Goal: Information Seeking & Learning: Check status

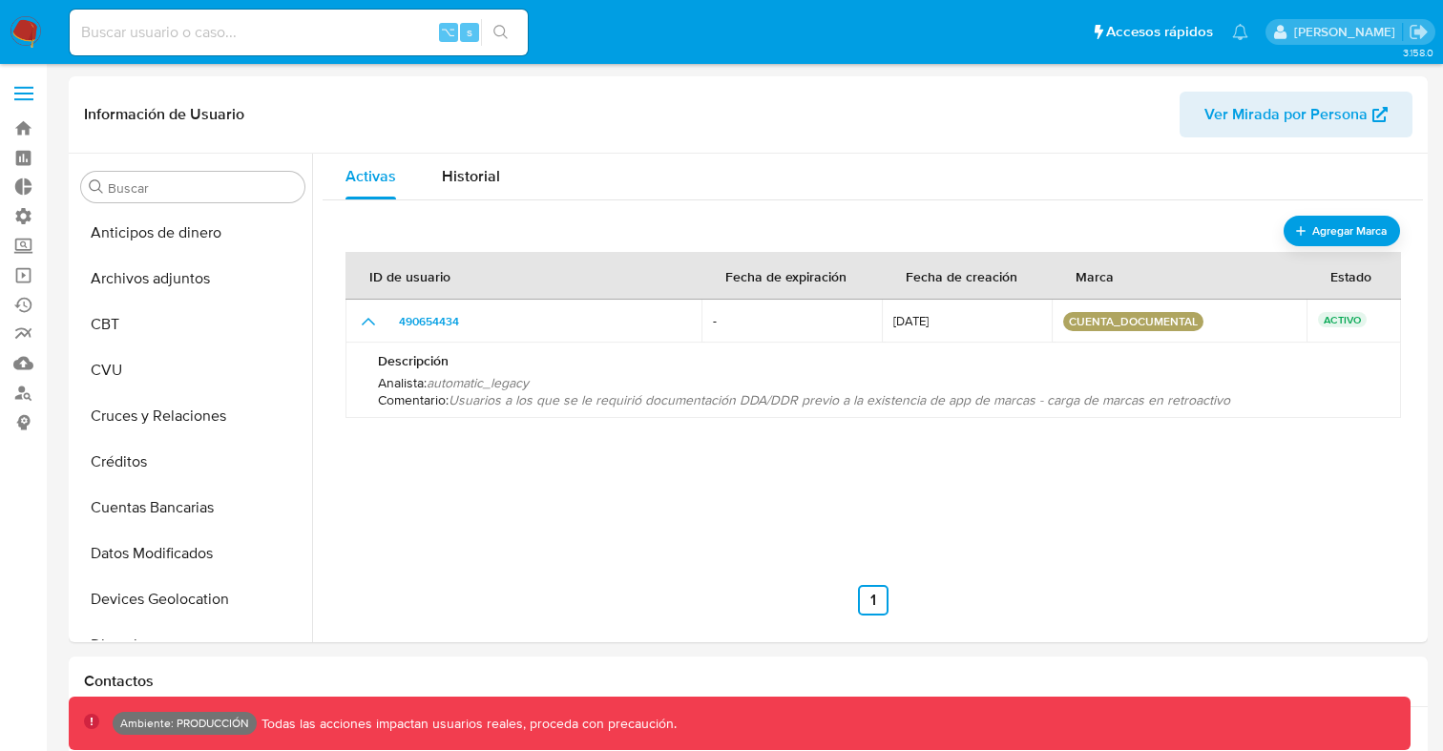
select select "10"
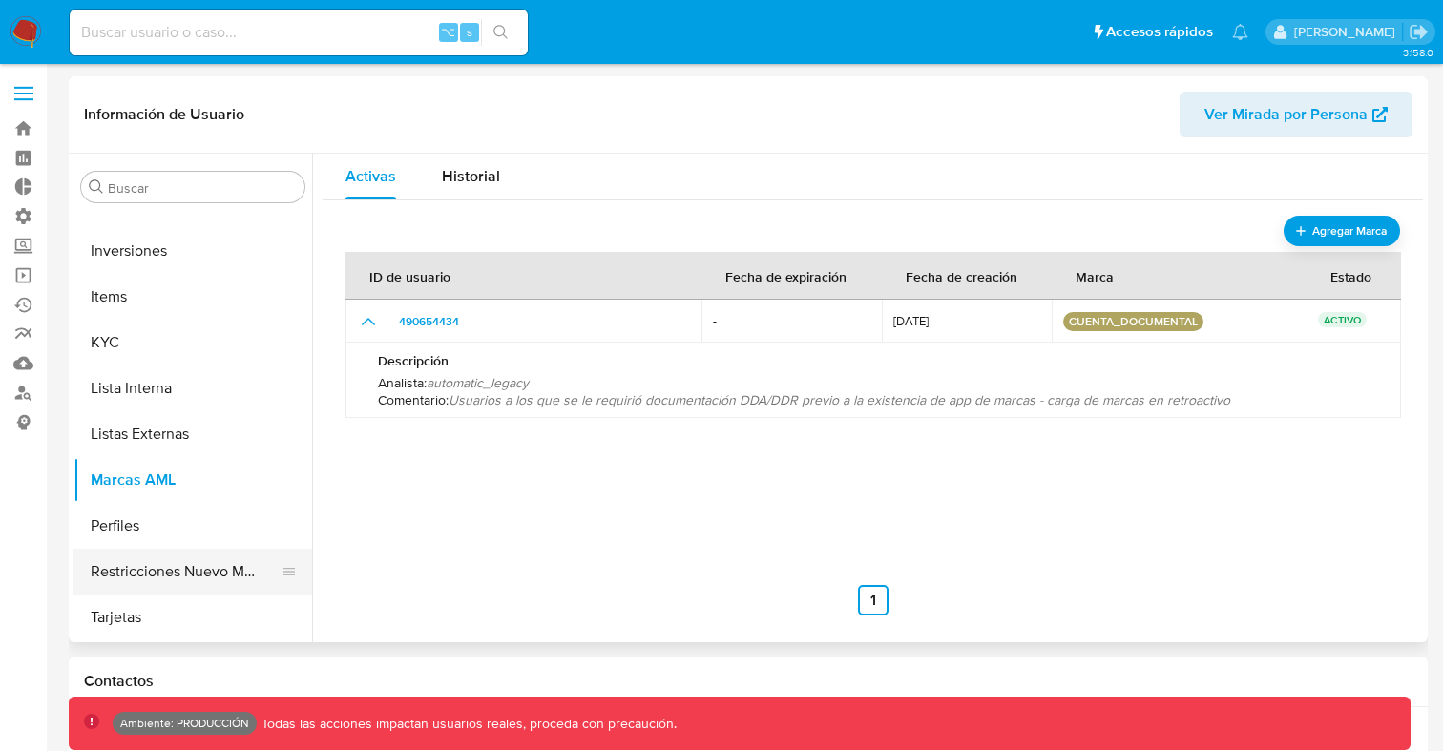
click at [202, 574] on button "Restricciones Nuevo Mundo" at bounding box center [184, 572] width 223 height 46
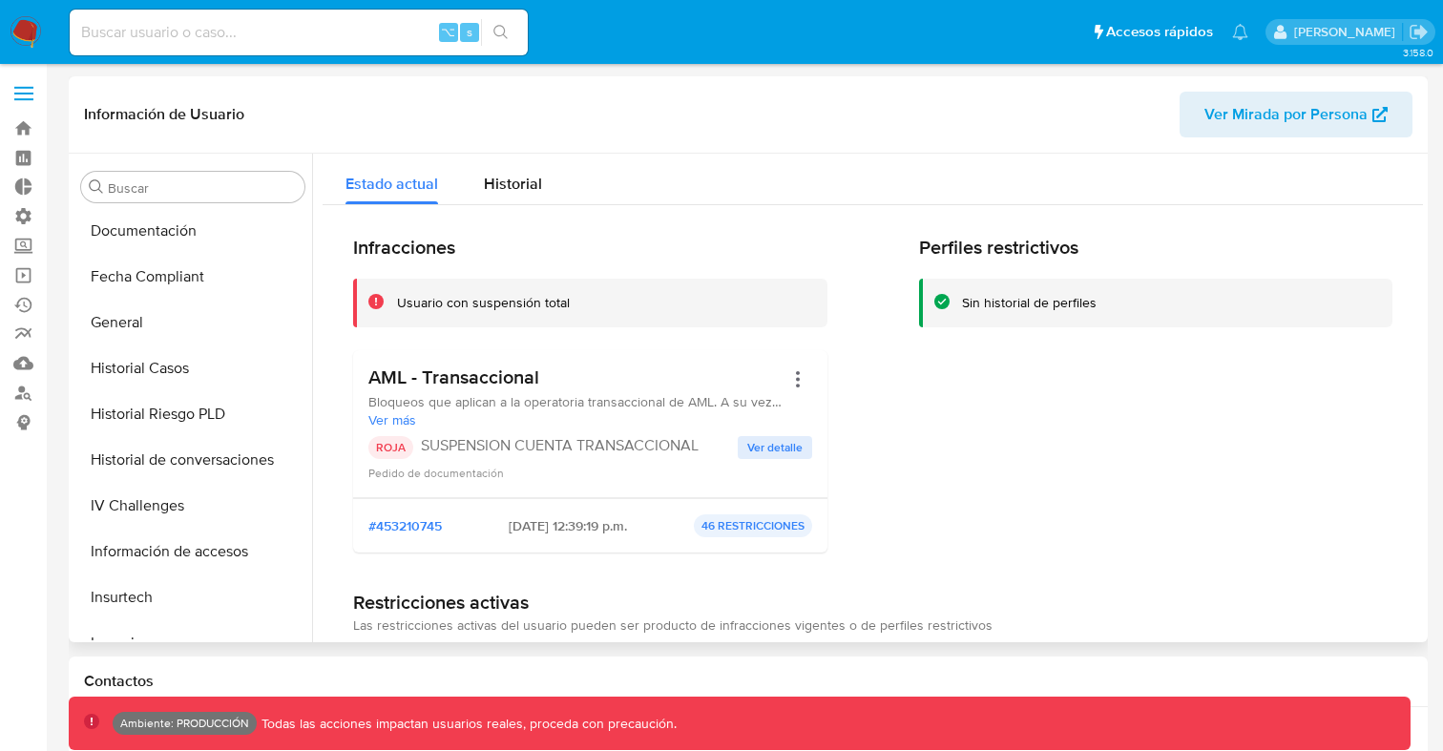
scroll to position [498, 0]
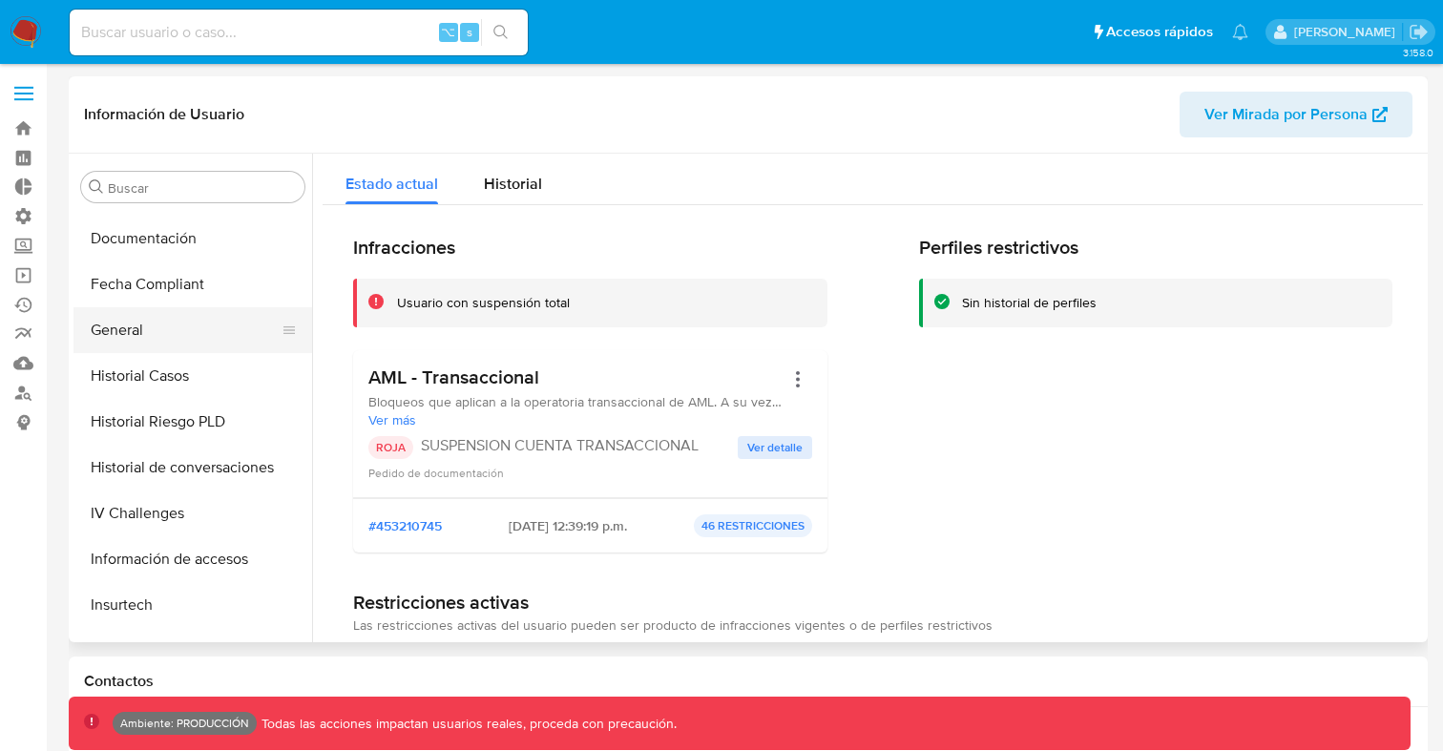
click at [115, 333] on button "General" at bounding box center [184, 330] width 223 height 46
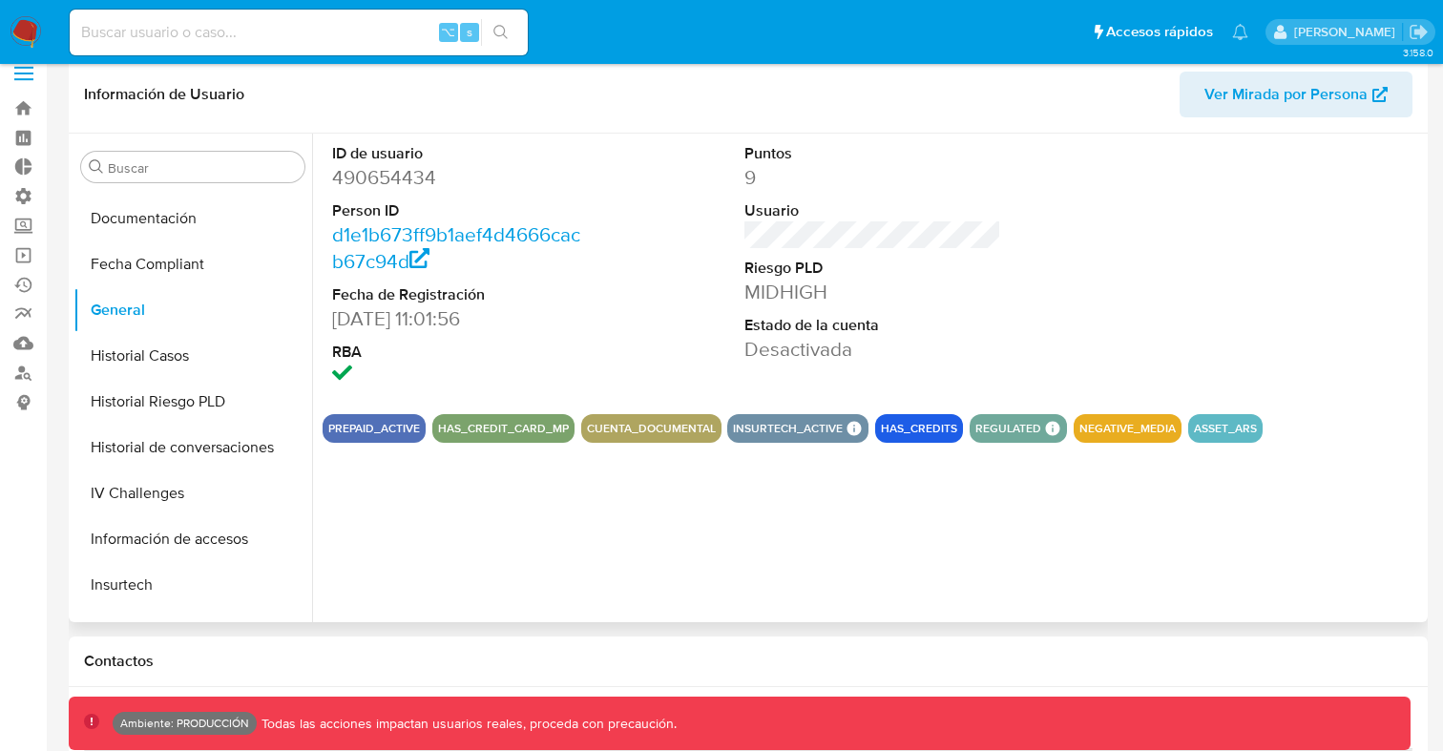
scroll to position [19, 0]
click at [135, 363] on button "Historial Casos" at bounding box center [184, 357] width 223 height 46
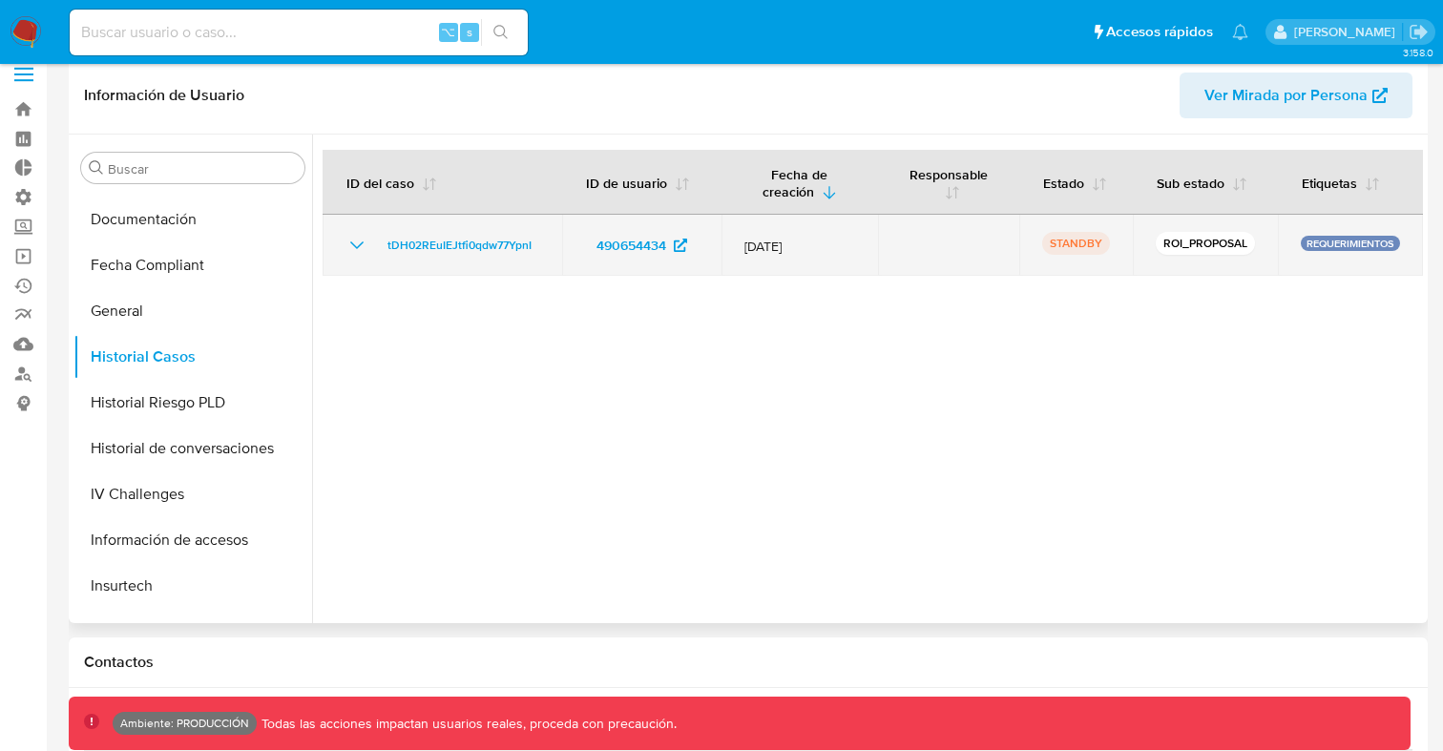
click at [356, 248] on icon "Mostrar/Ocultar" at bounding box center [356, 245] width 23 height 23
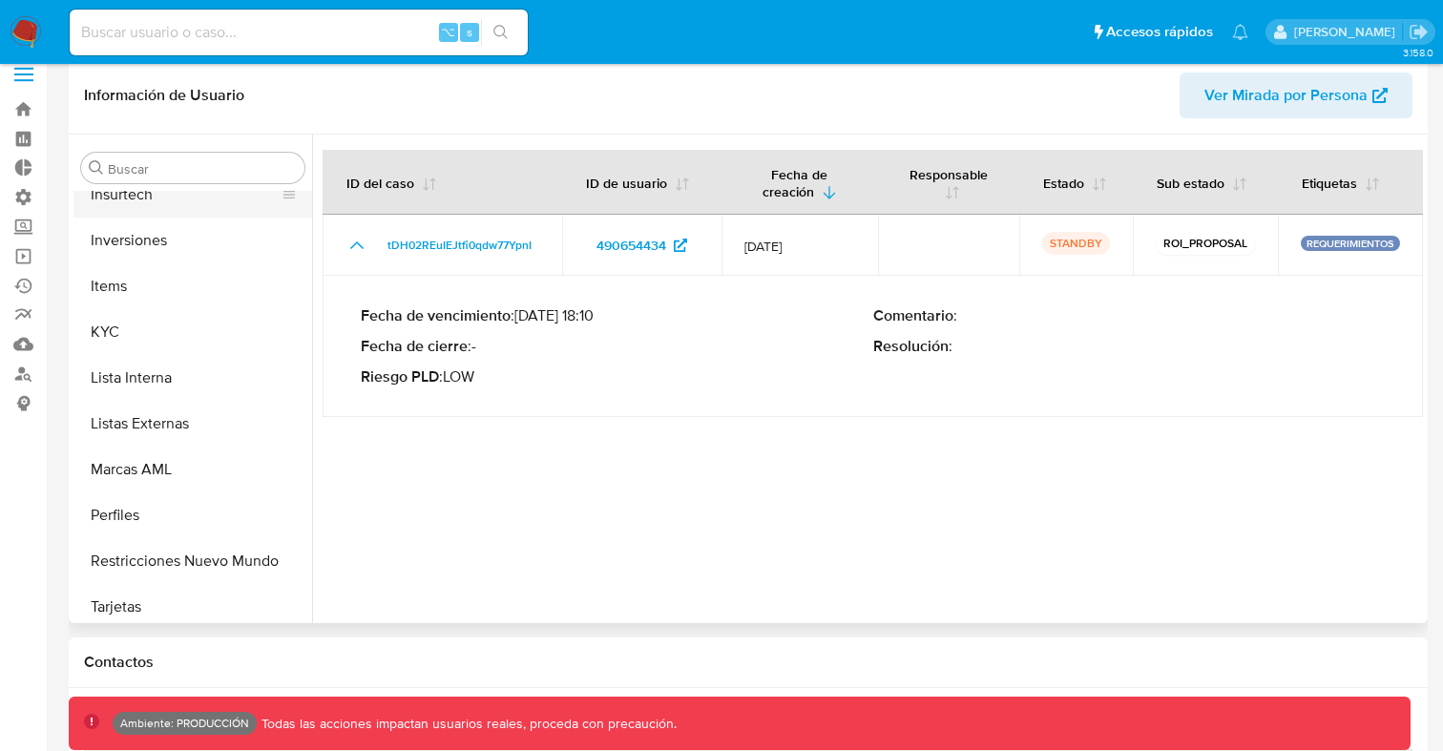
scroll to position [898, 0]
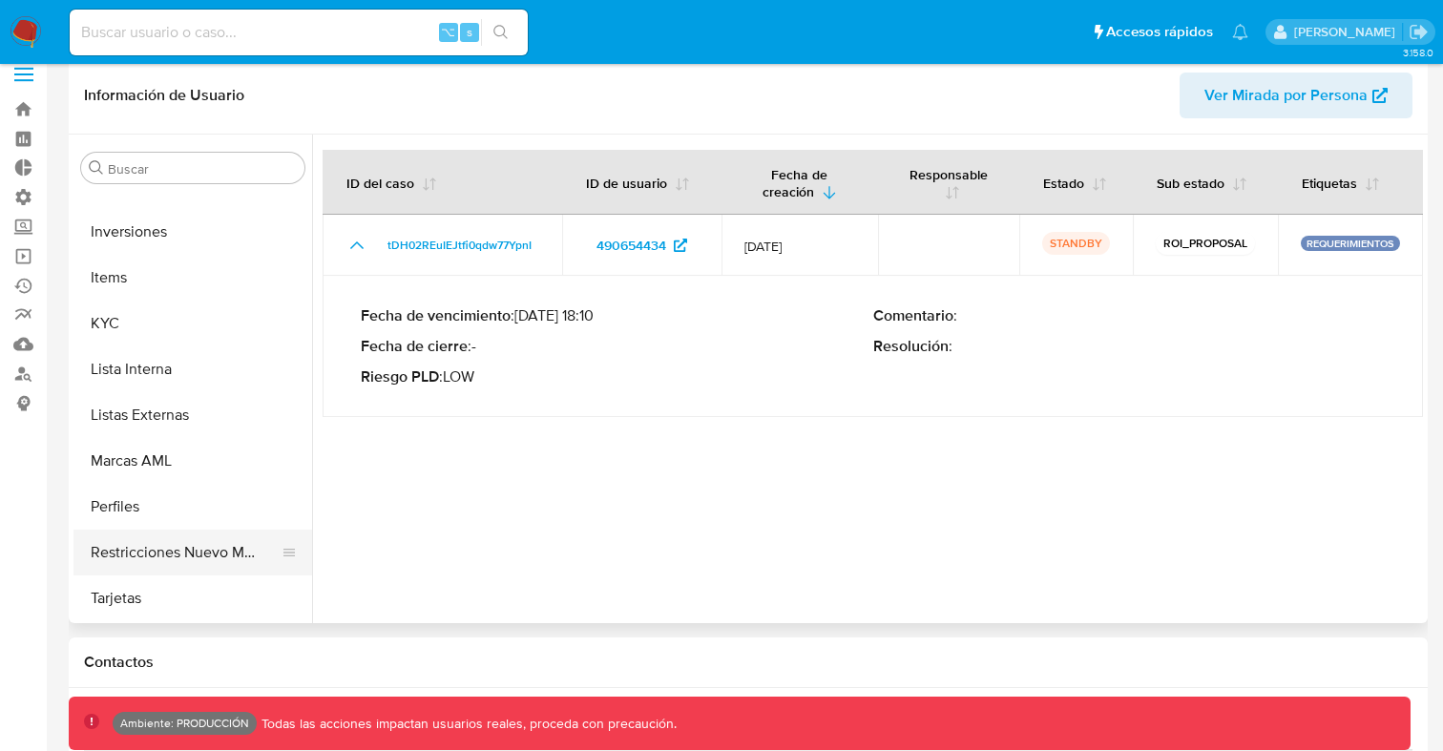
click at [178, 555] on button "Restricciones Nuevo Mundo" at bounding box center [184, 552] width 223 height 46
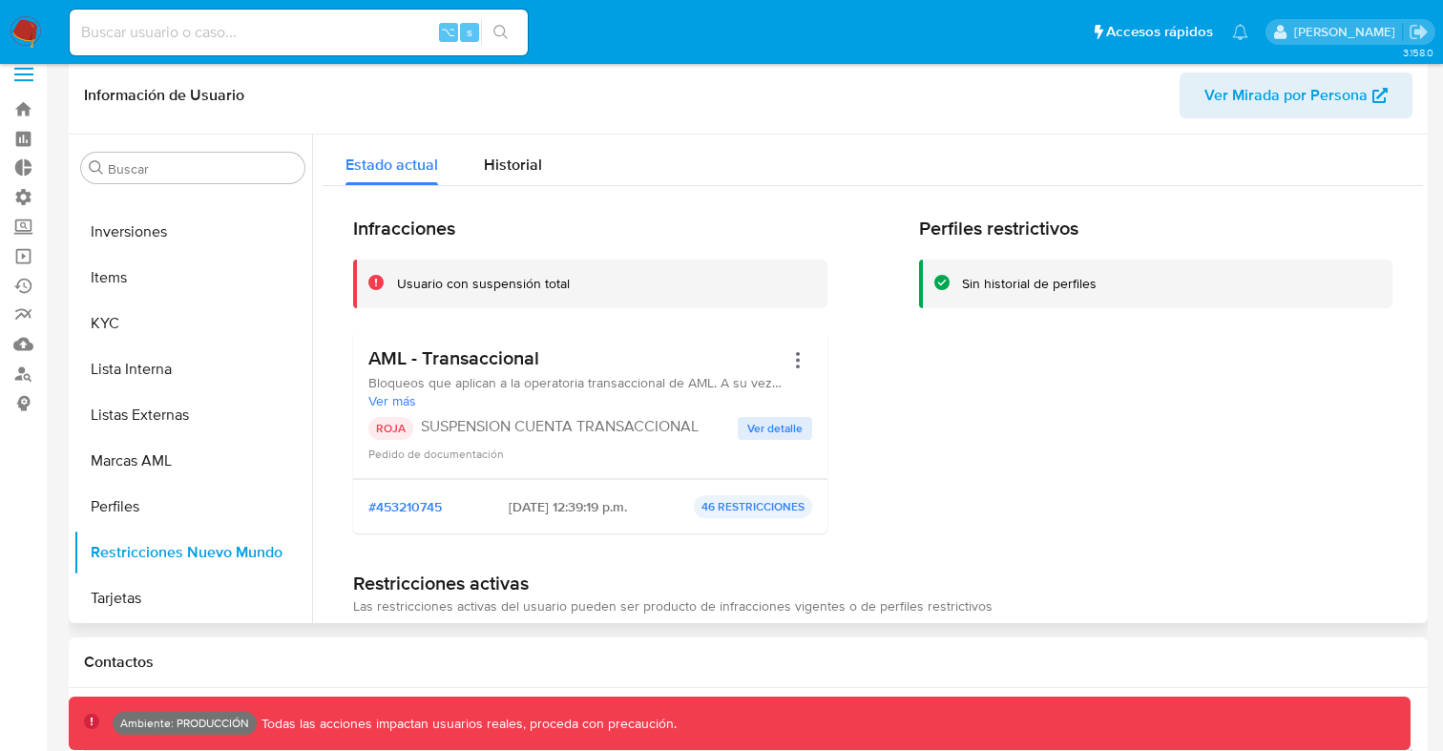
click at [780, 428] on span "Ver detalle" at bounding box center [774, 428] width 55 height 19
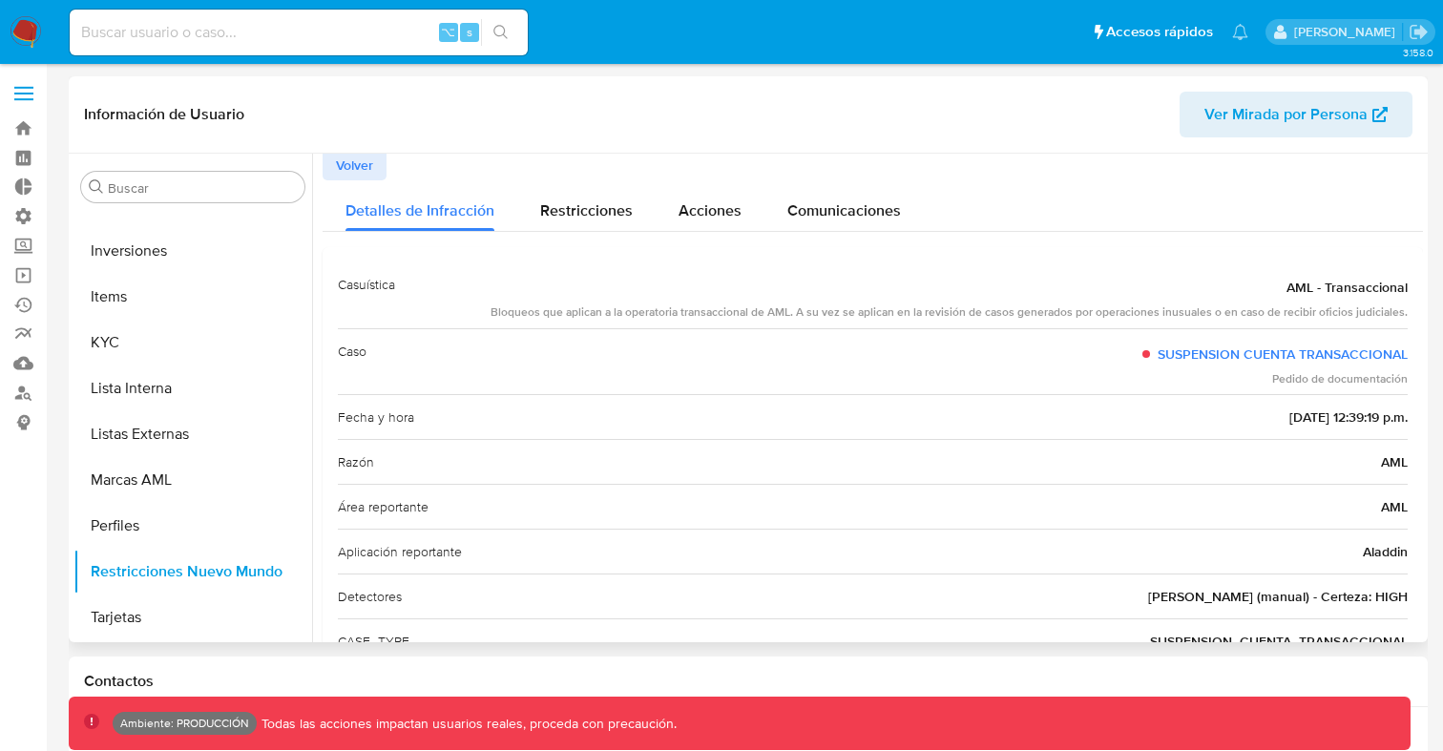
scroll to position [0, 0]
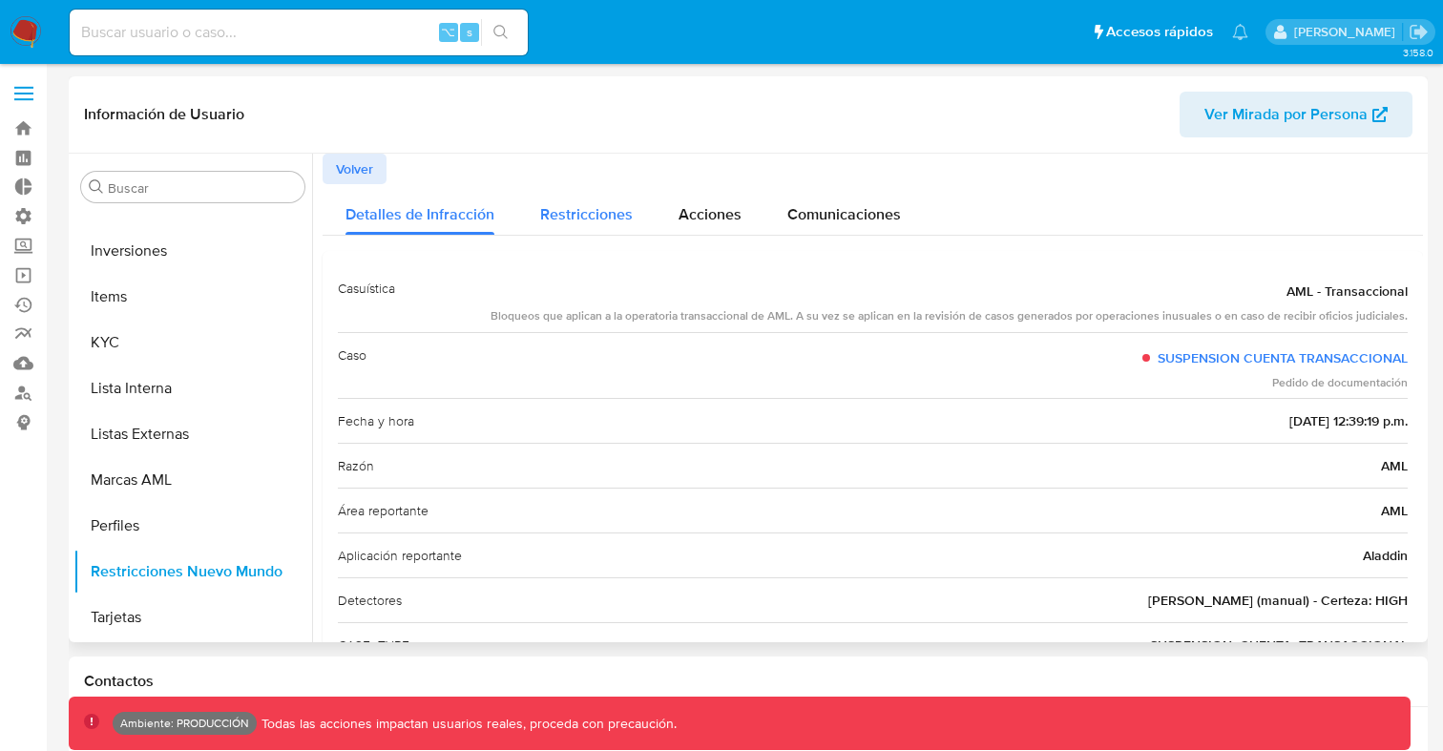
click at [601, 210] on span "Restricciones" at bounding box center [586, 214] width 93 height 22
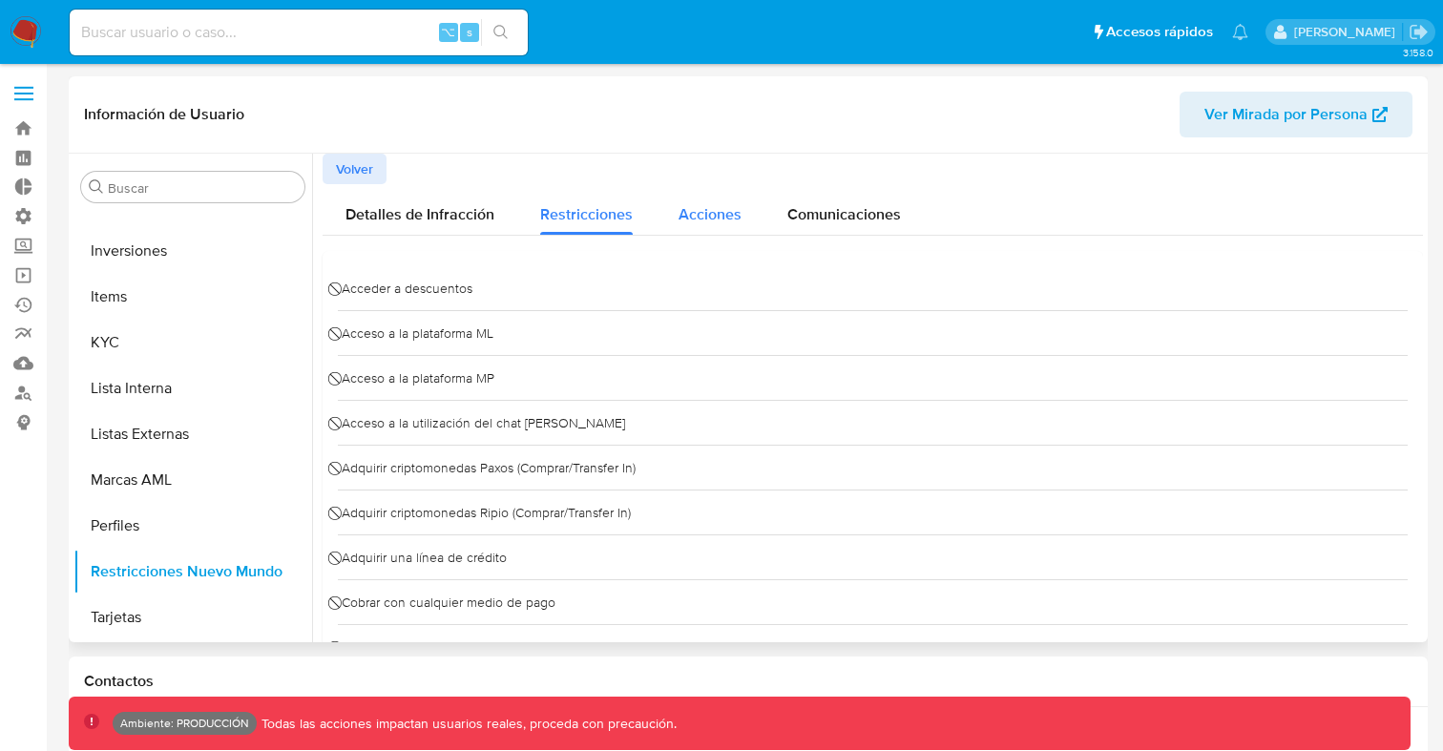
click at [717, 211] on span "Acciones" at bounding box center [709, 214] width 63 height 22
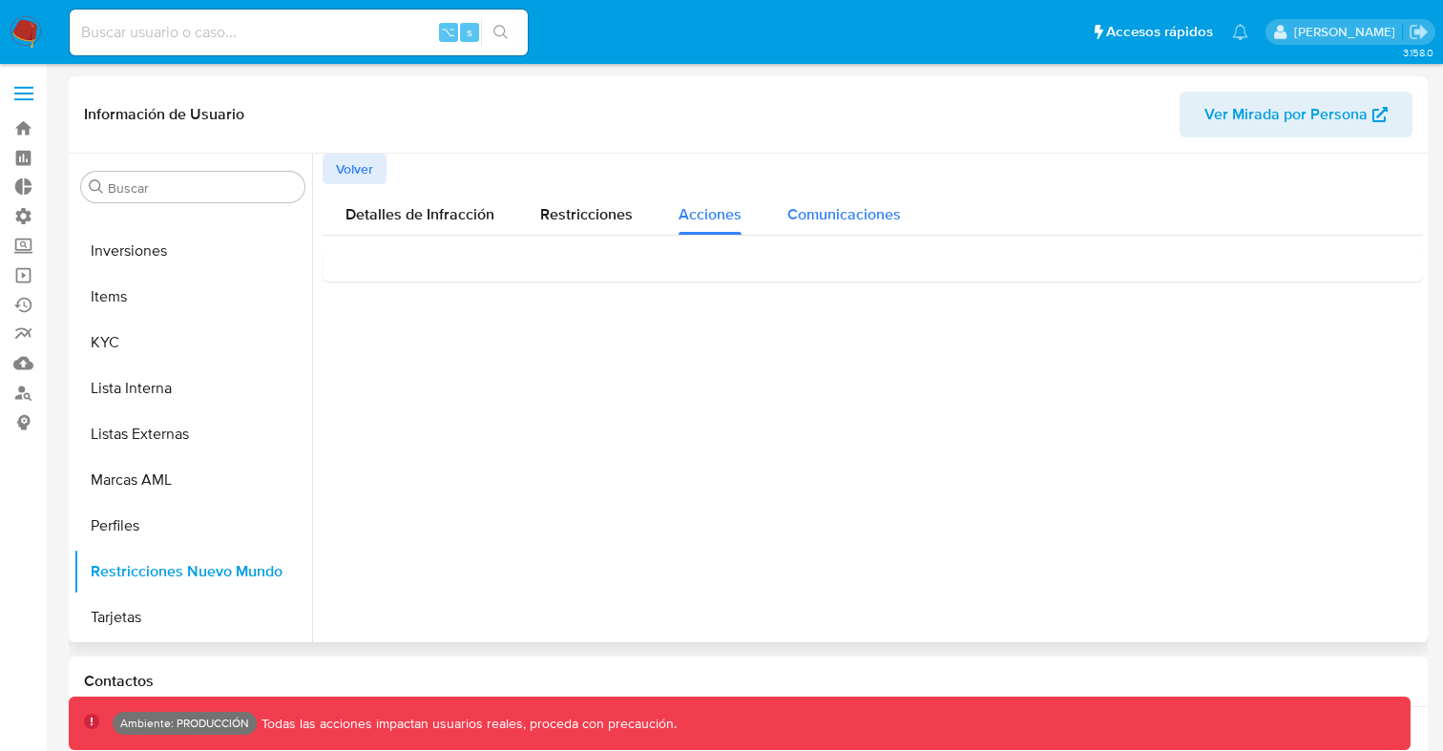
click at [837, 208] on span "Comunicaciones" at bounding box center [844, 214] width 114 height 22
click at [1391, 294] on use at bounding box center [1397, 292] width 13 height 8
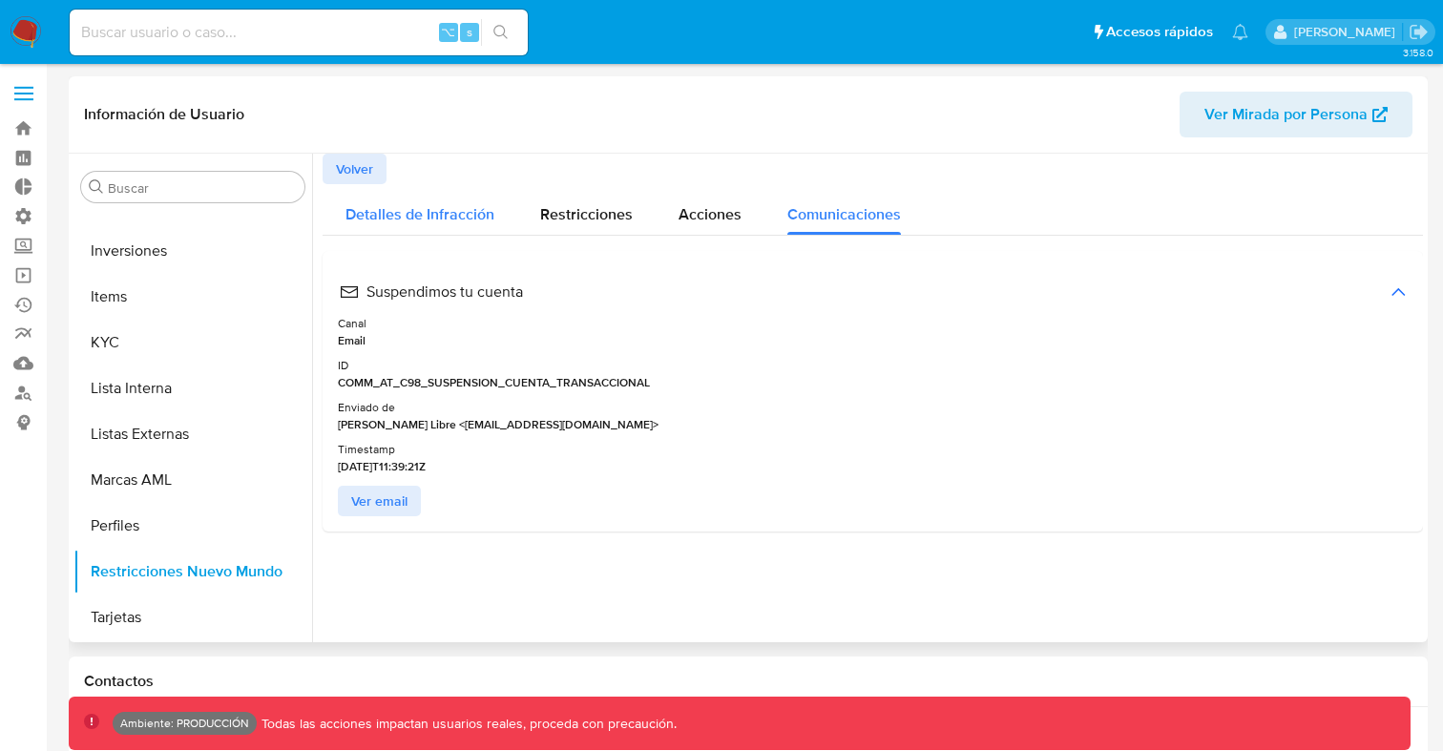
click at [443, 214] on span "Detalles de Infracción" at bounding box center [419, 214] width 149 height 22
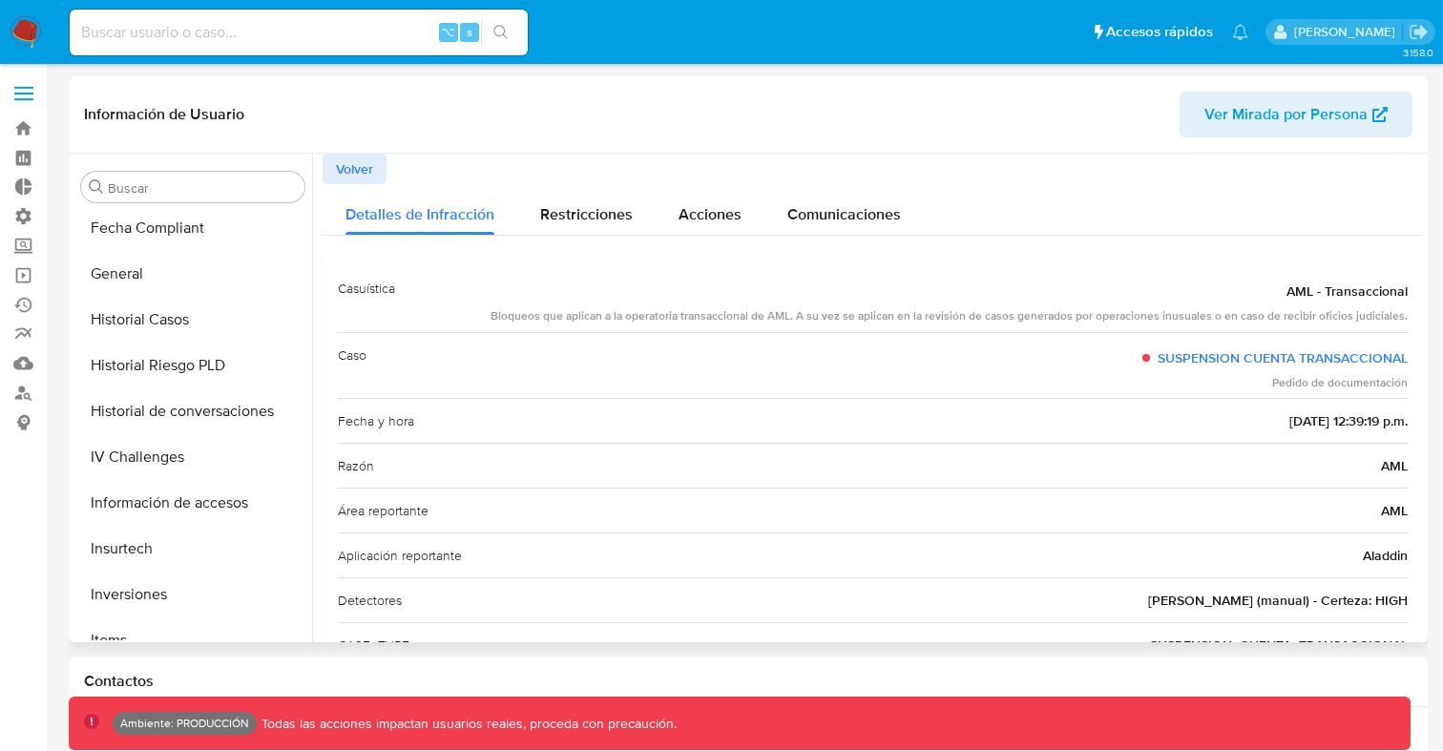
scroll to position [544, 0]
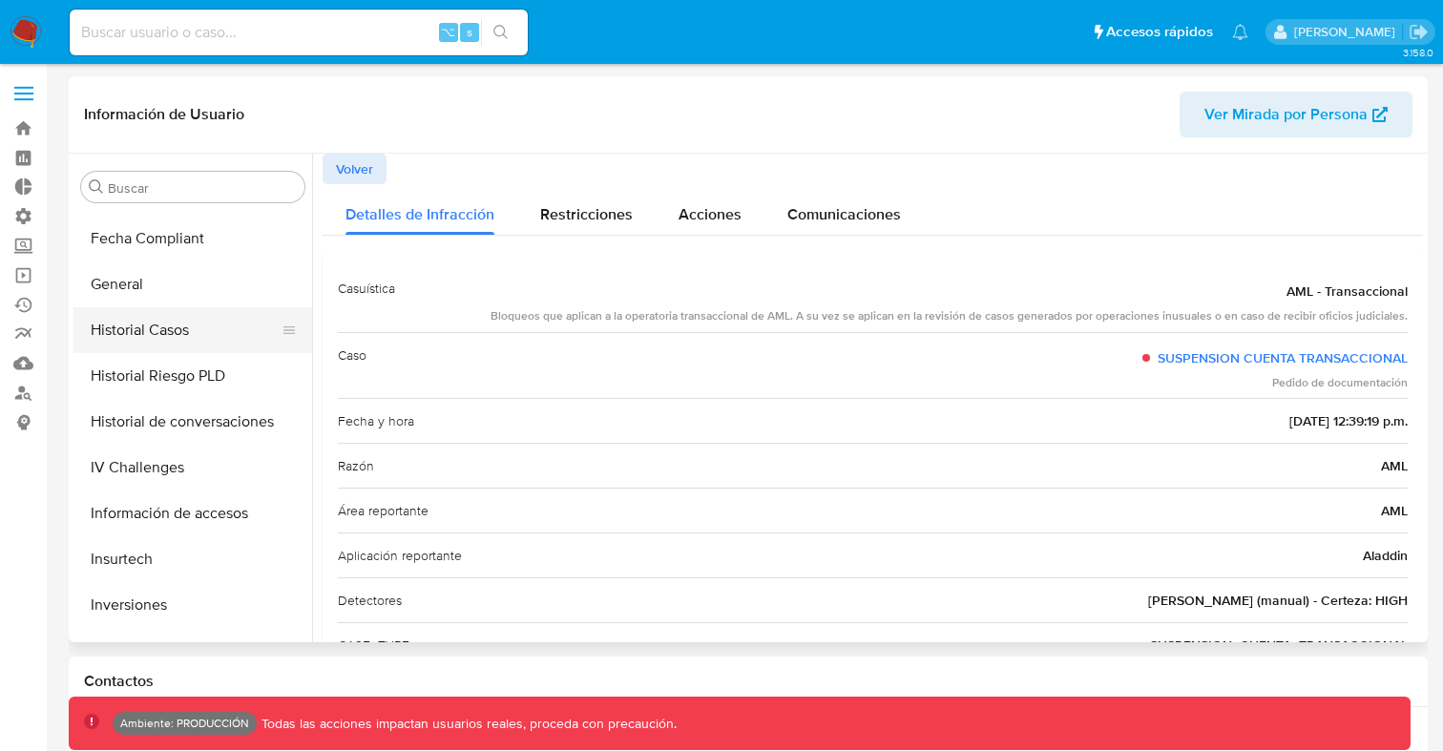
click at [167, 330] on button "Historial Casos" at bounding box center [184, 330] width 223 height 46
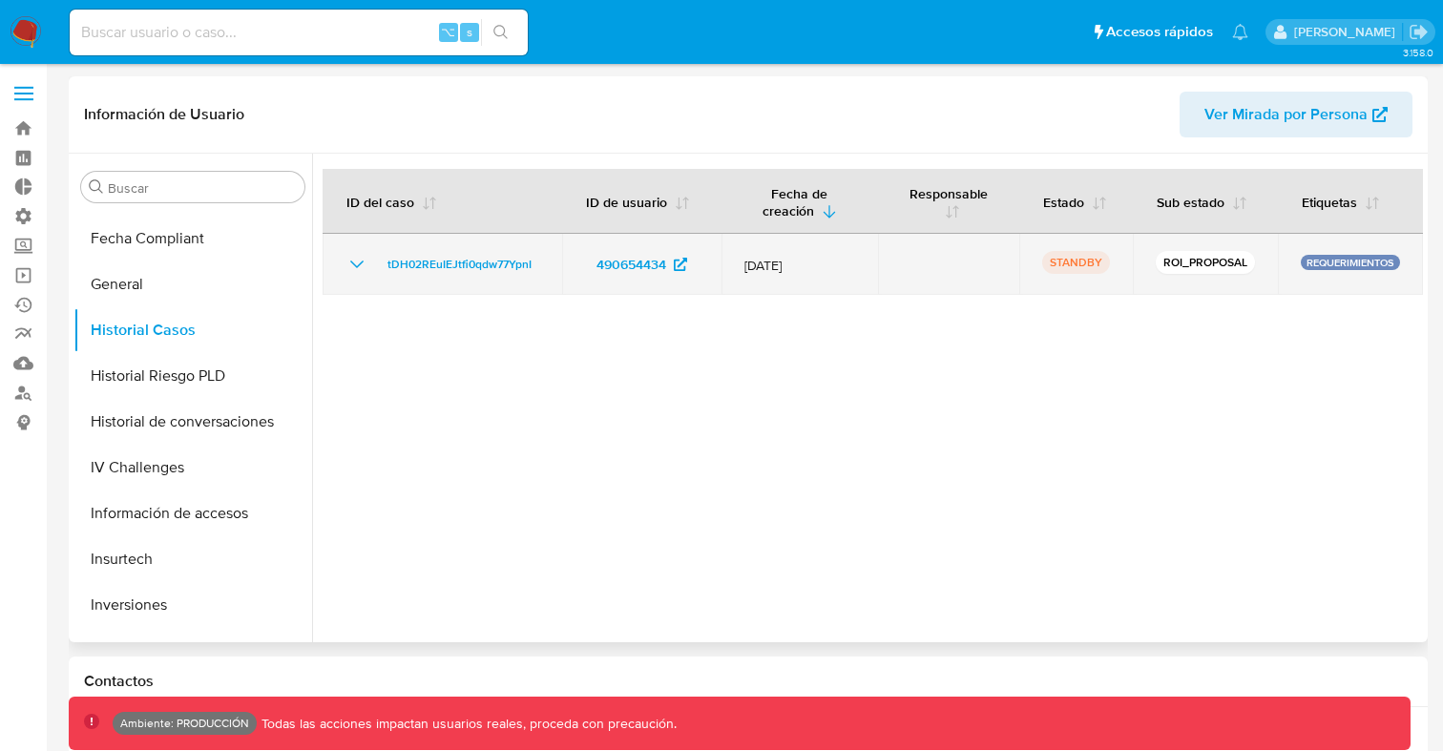
click at [353, 263] on icon "Mostrar/Ocultar" at bounding box center [356, 264] width 13 height 8
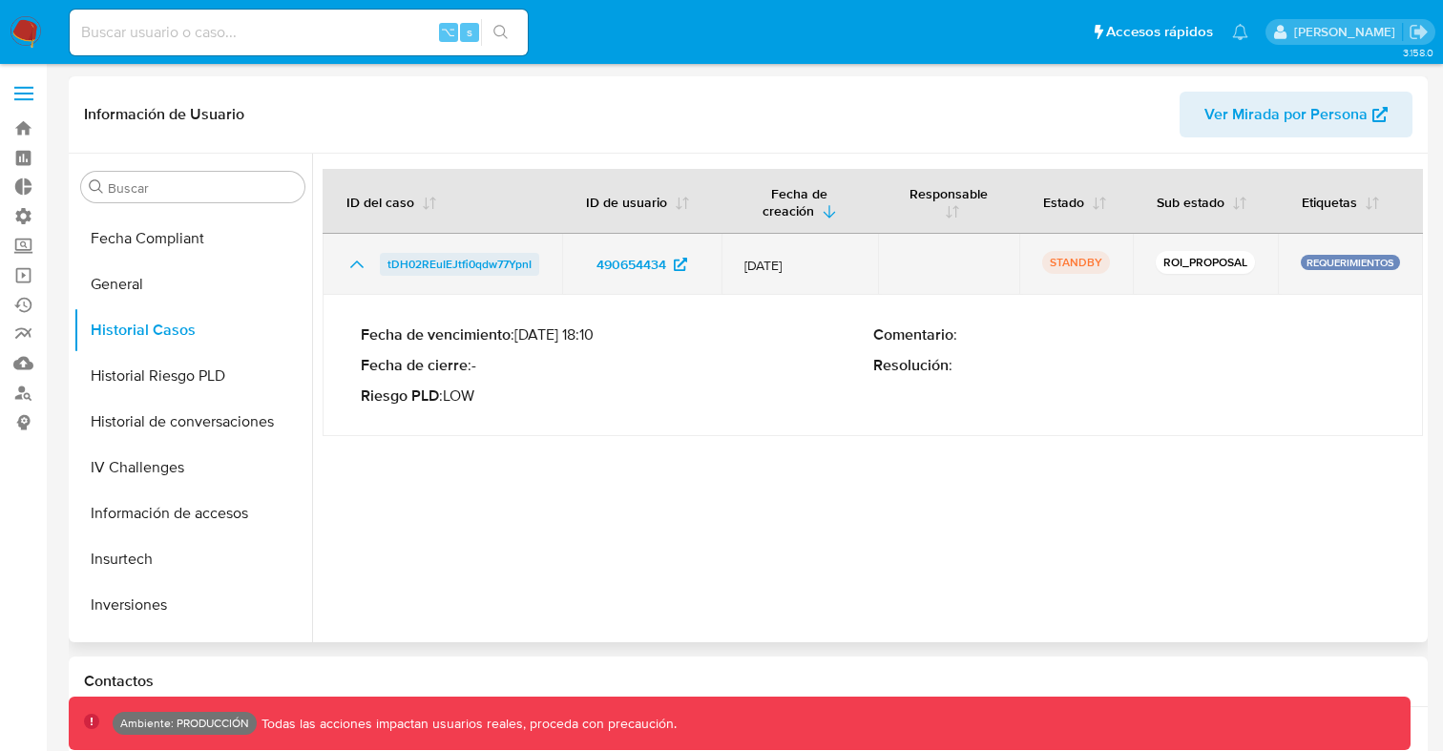
click at [469, 265] on span "tDH02REuIEJtfi0qdw77YpnI" at bounding box center [459, 264] width 144 height 23
click at [648, 265] on span "490654434" at bounding box center [631, 264] width 70 height 31
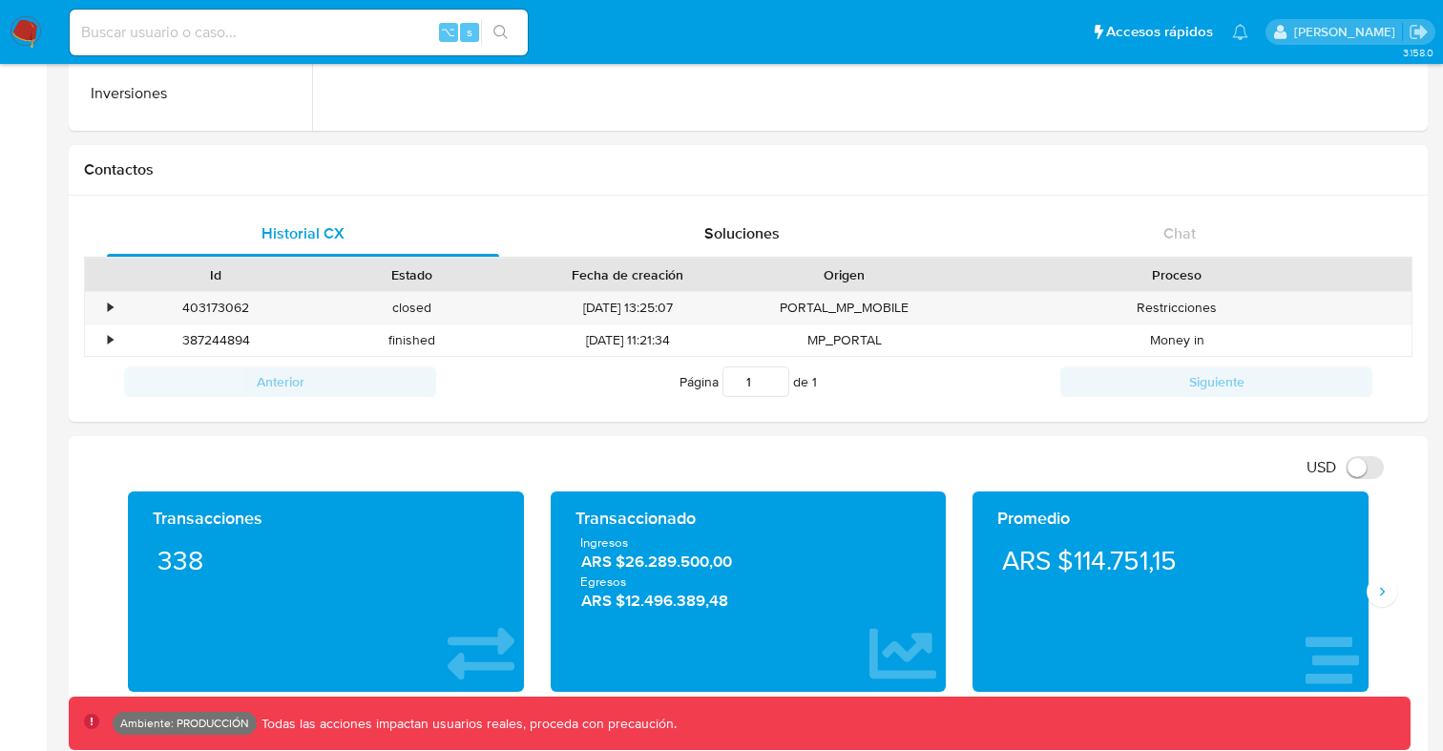
scroll to position [510, 0]
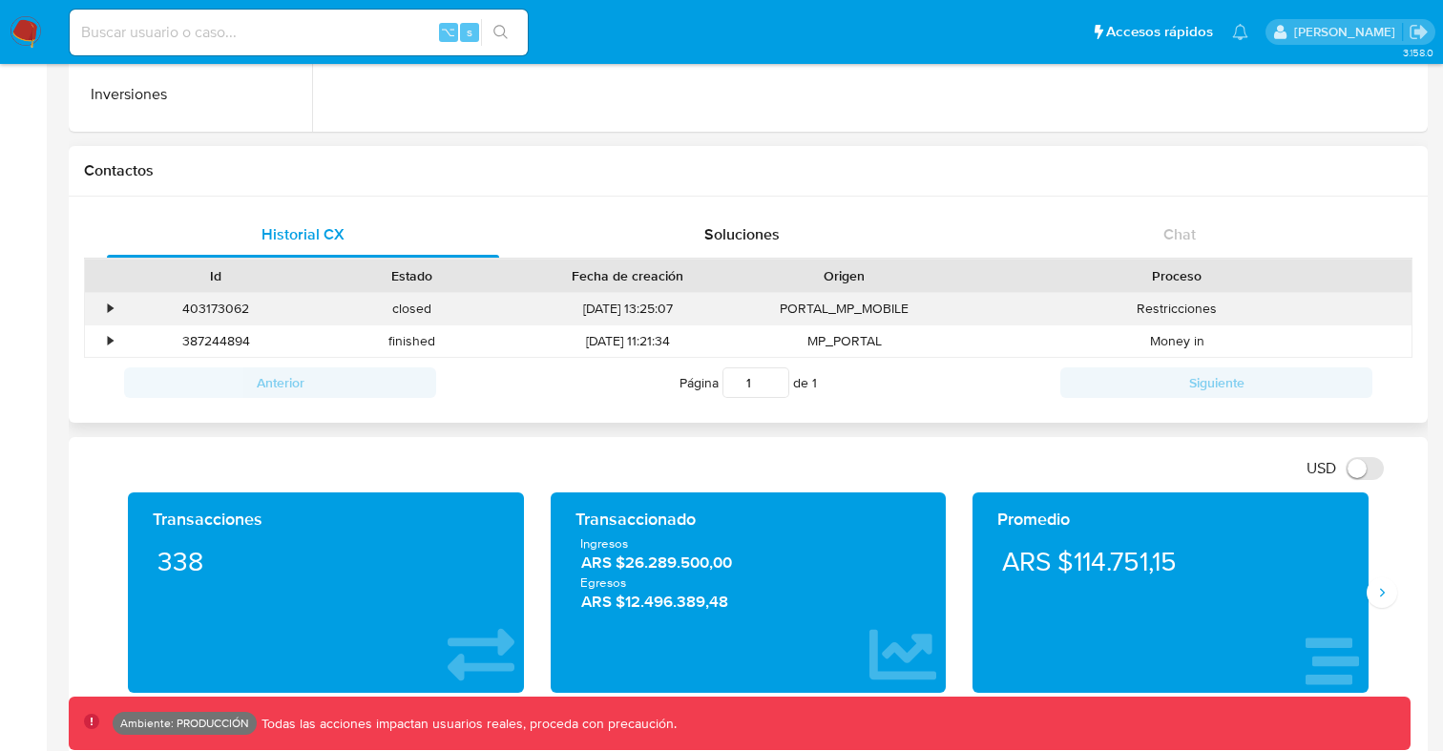
click at [112, 313] on div "•" at bounding box center [110, 309] width 5 height 18
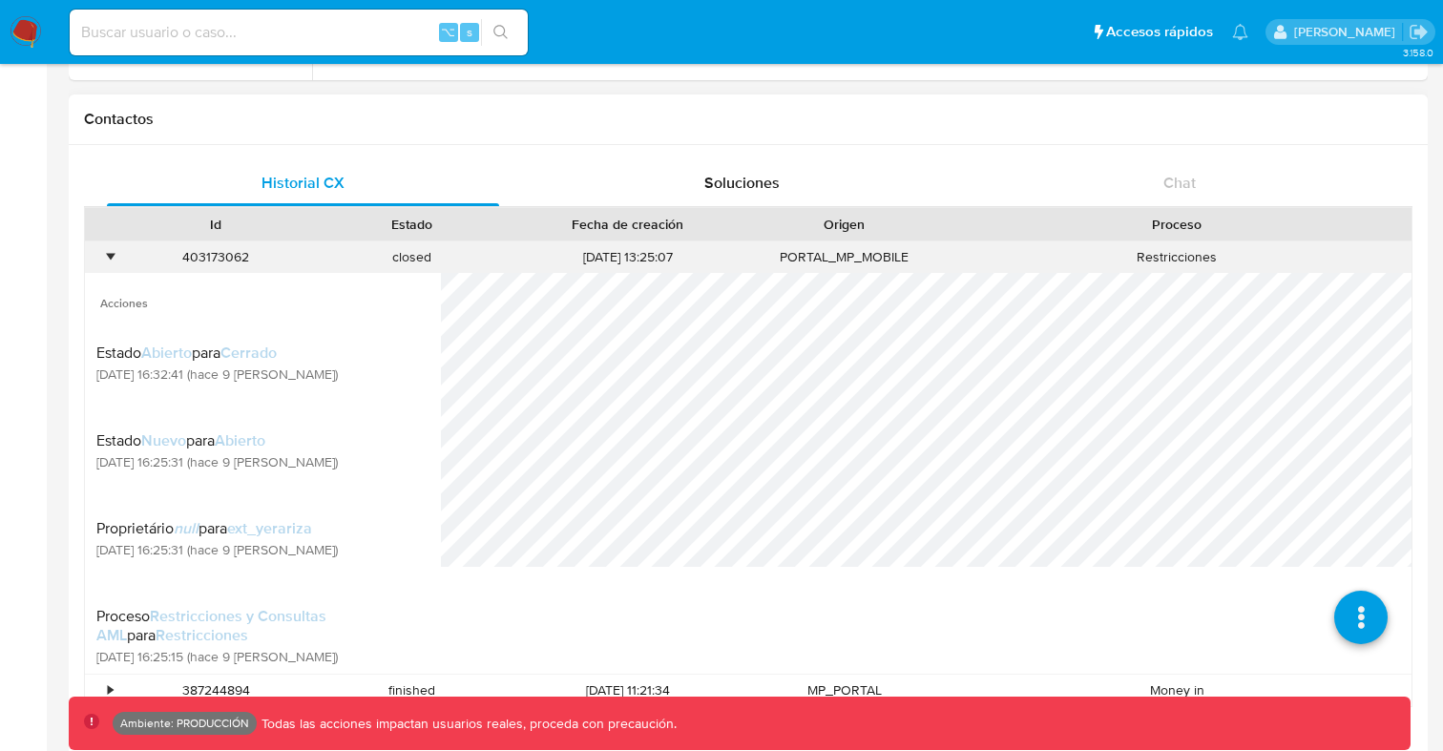
scroll to position [556, 0]
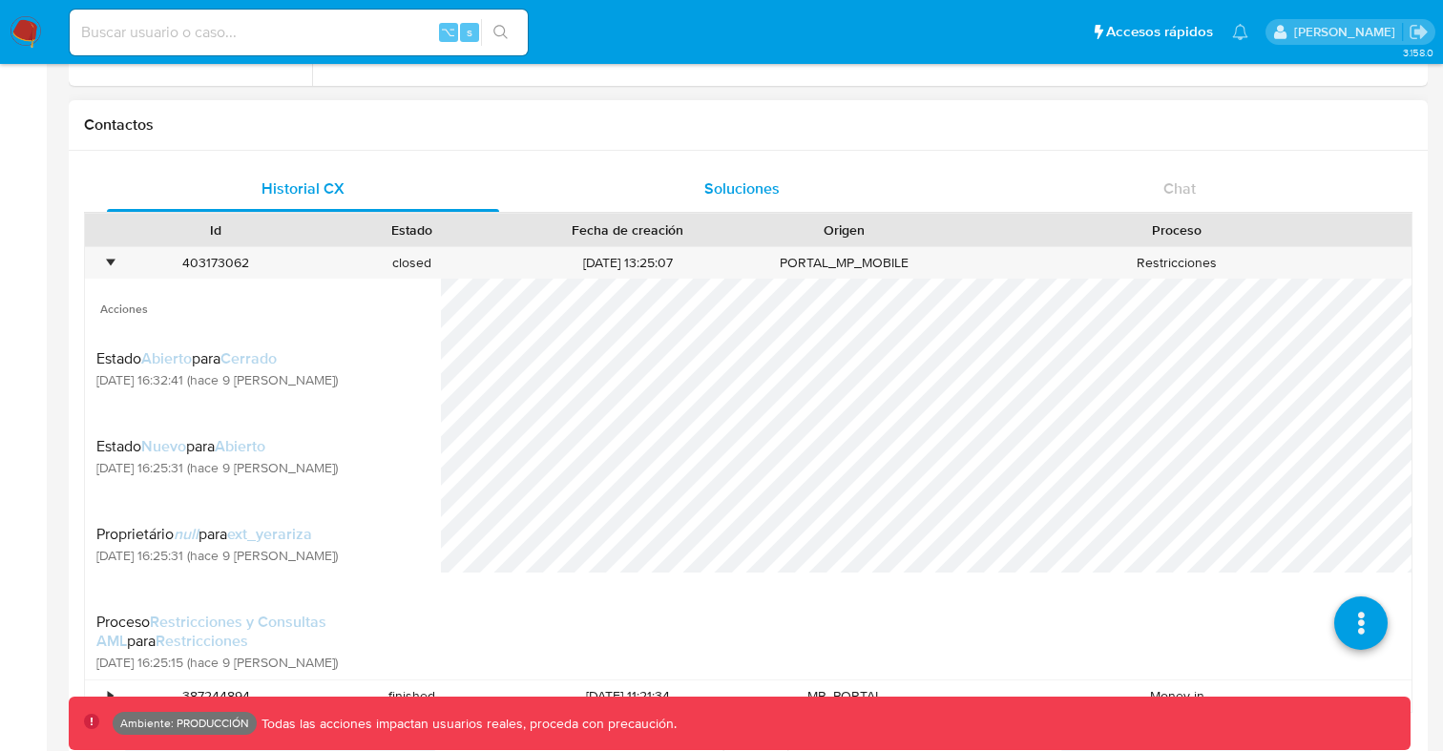
click at [756, 187] on span "Soluciones" at bounding box center [741, 188] width 75 height 22
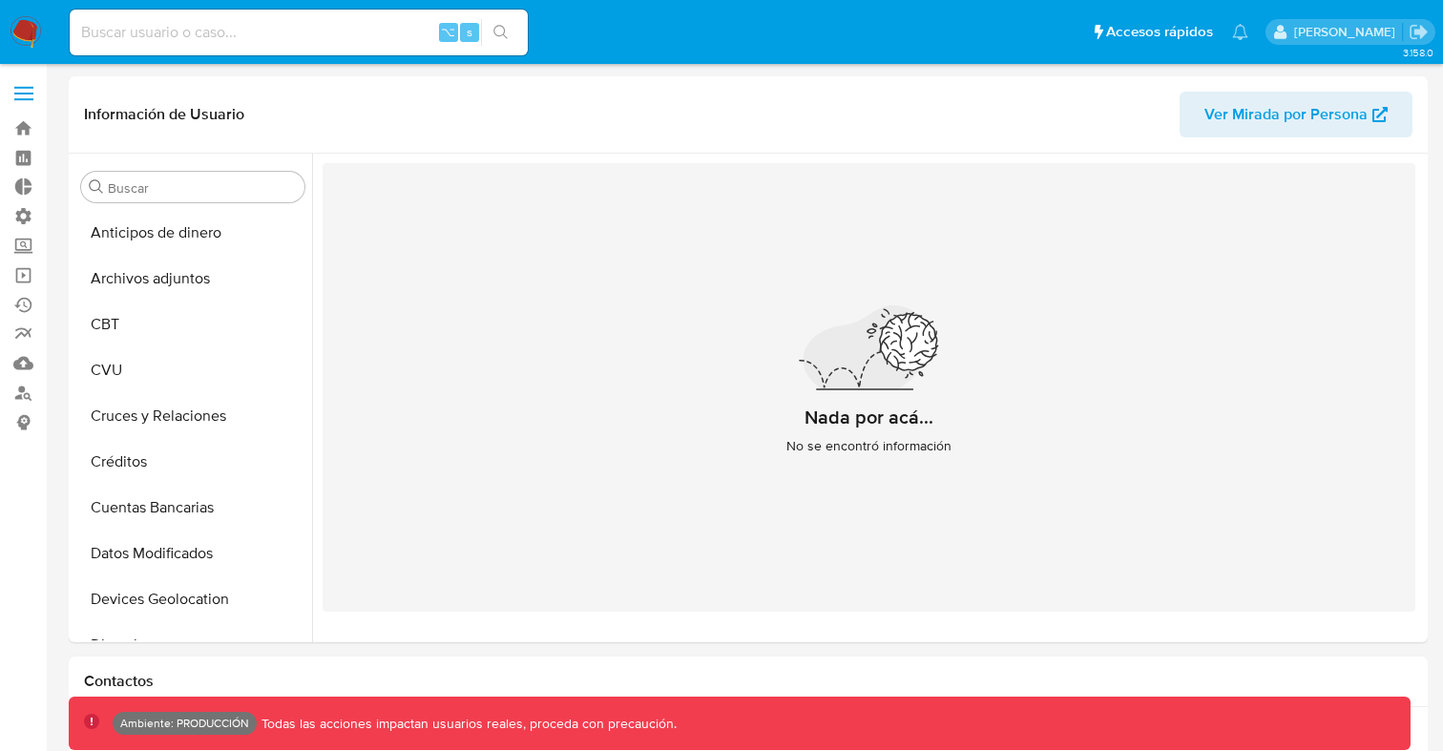
select select "10"
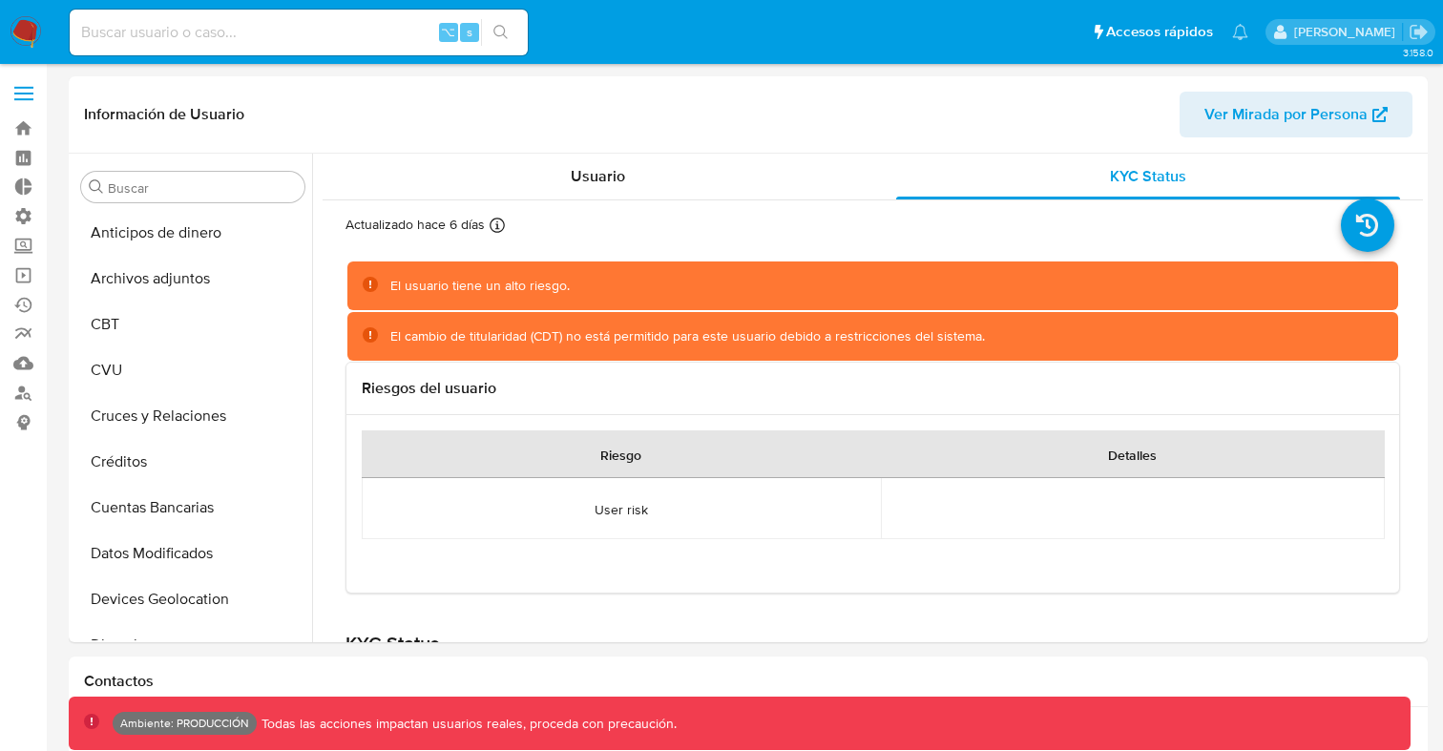
select select "10"
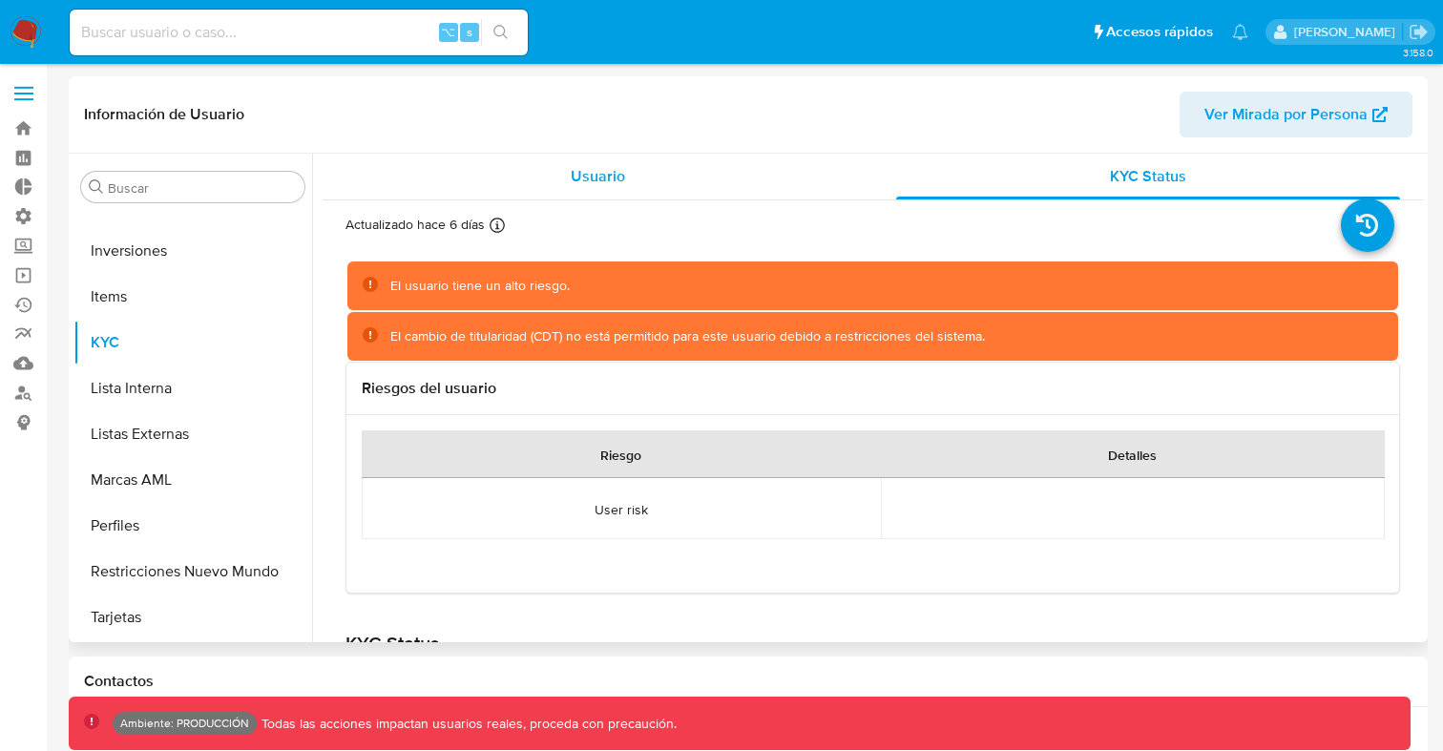
click at [602, 189] on div "Usuario" at bounding box center [597, 177] width 505 height 46
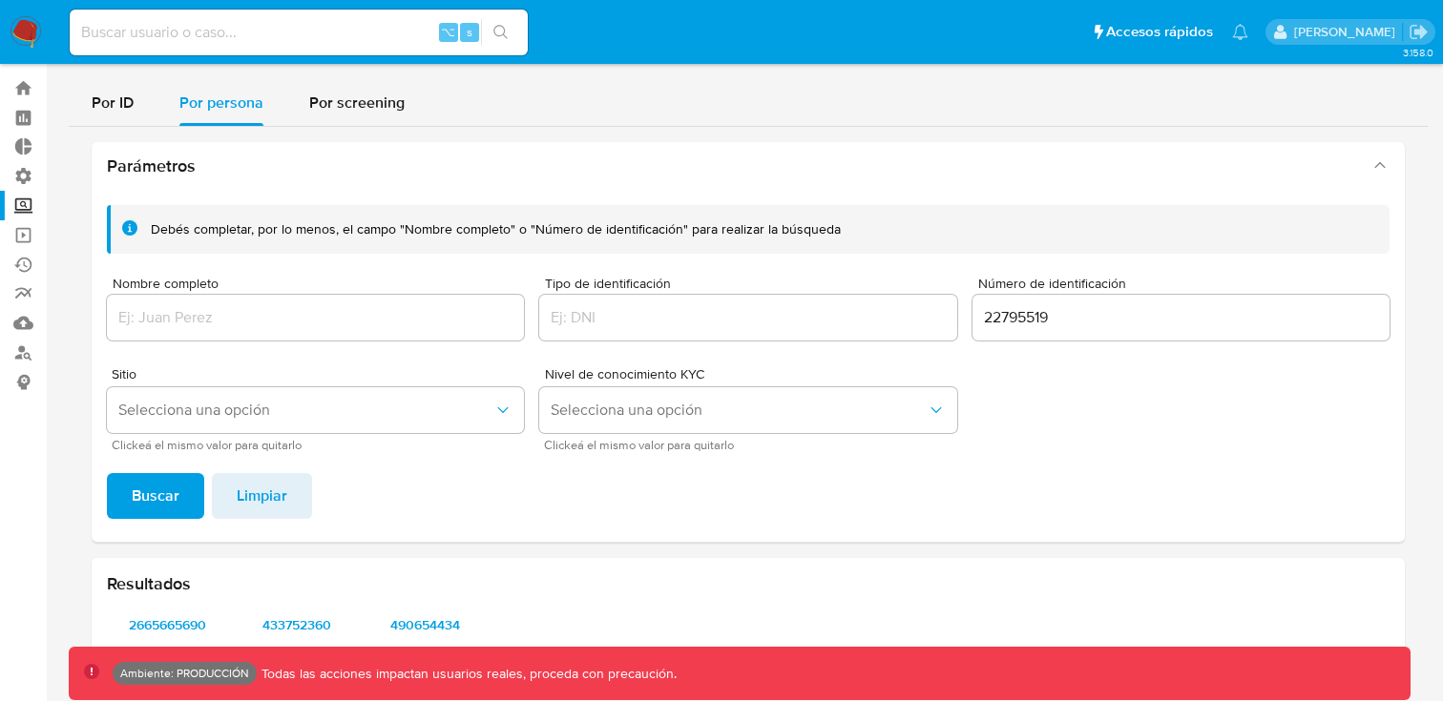
scroll to position [90, 0]
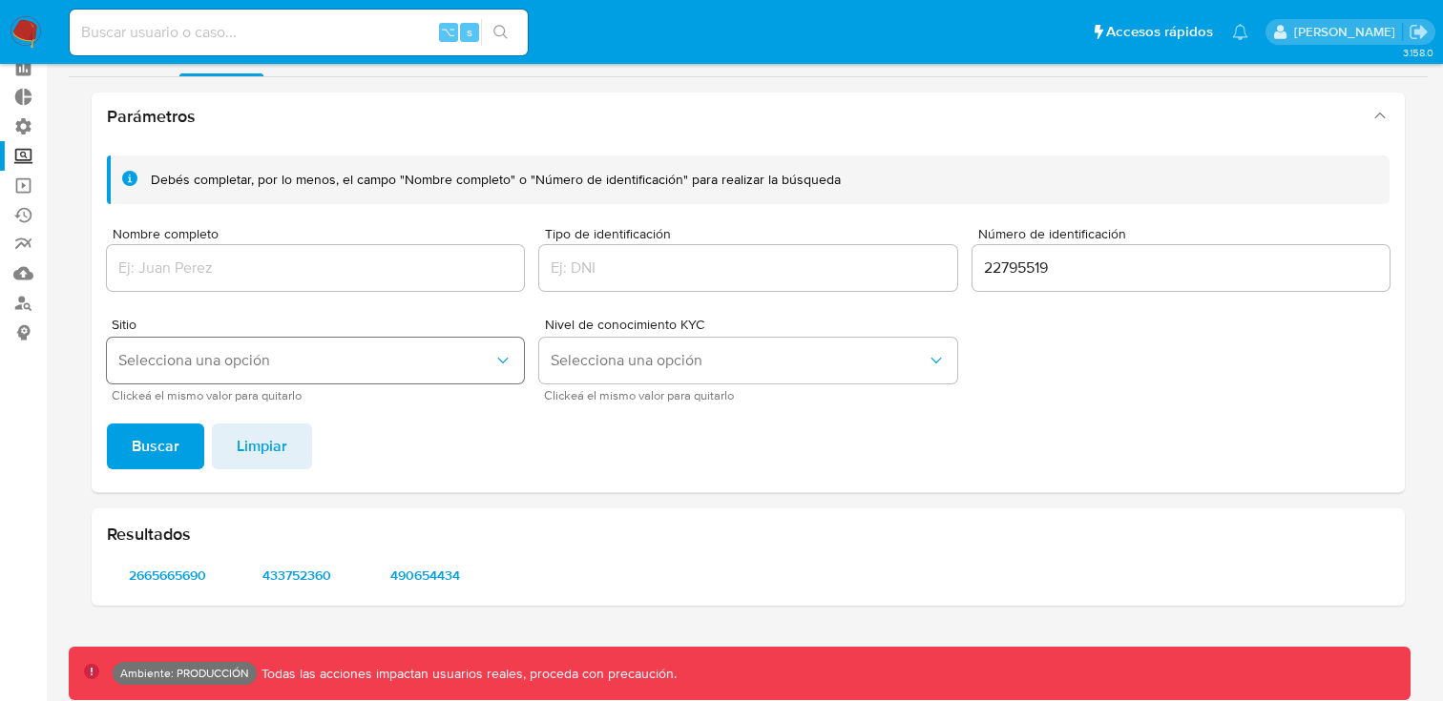
click at [509, 357] on icon "Sitio" at bounding box center [502, 360] width 19 height 19
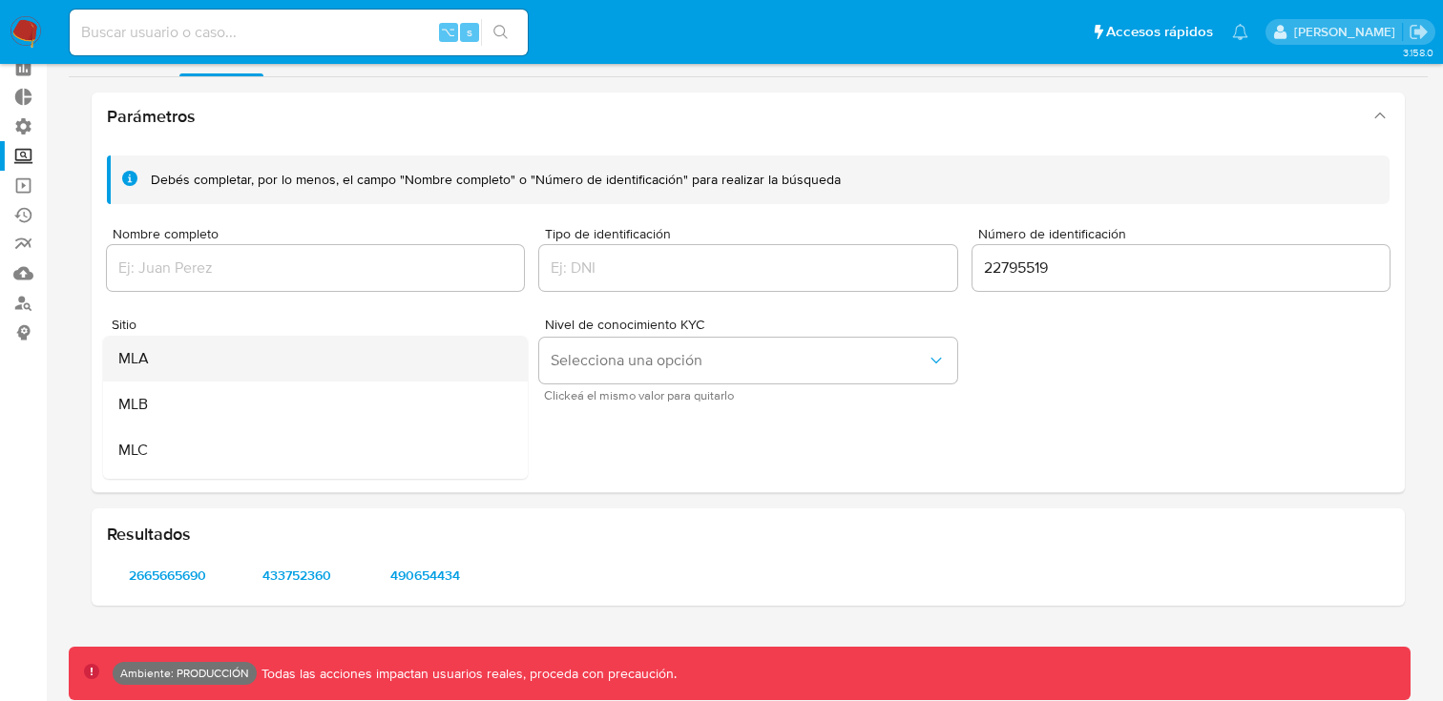
click at [155, 359] on div "MLA" at bounding box center [309, 359] width 383 height 46
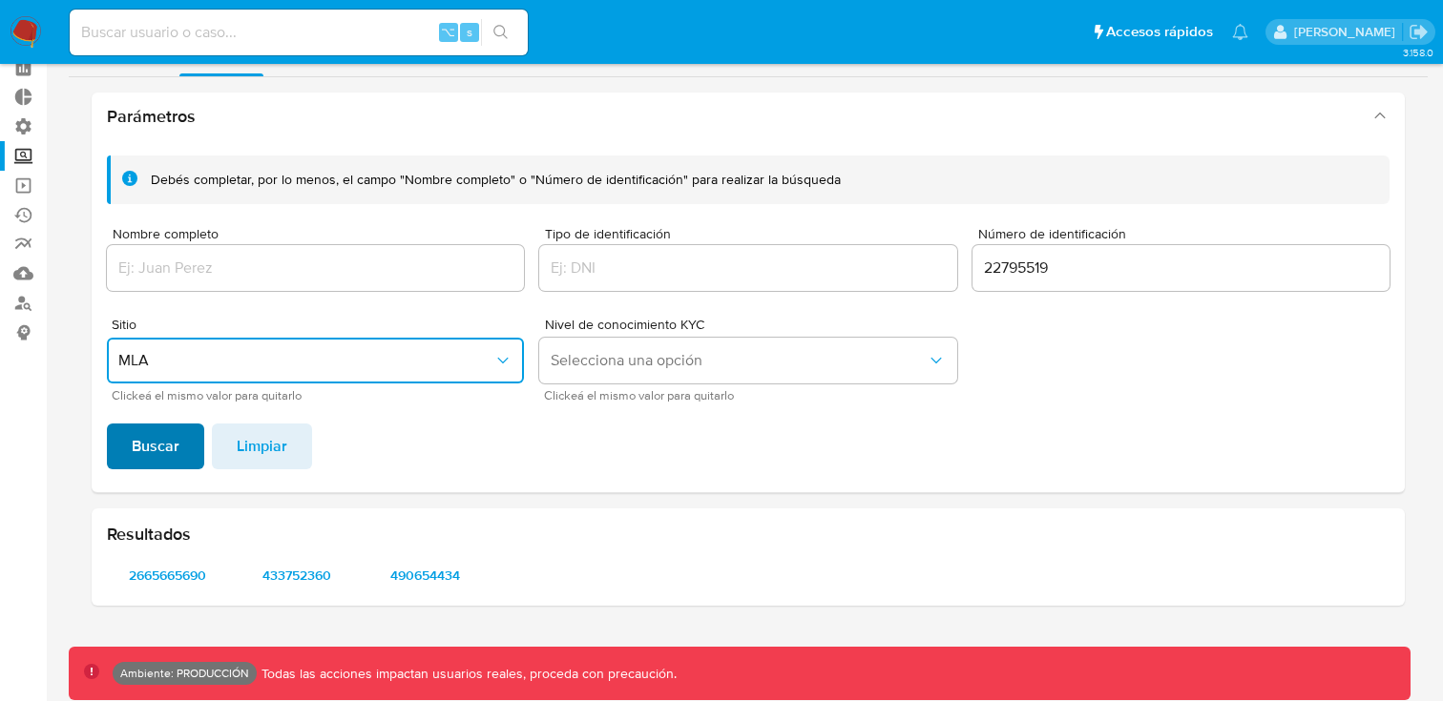
click at [156, 460] on span "Buscar" at bounding box center [156, 447] width 48 height 42
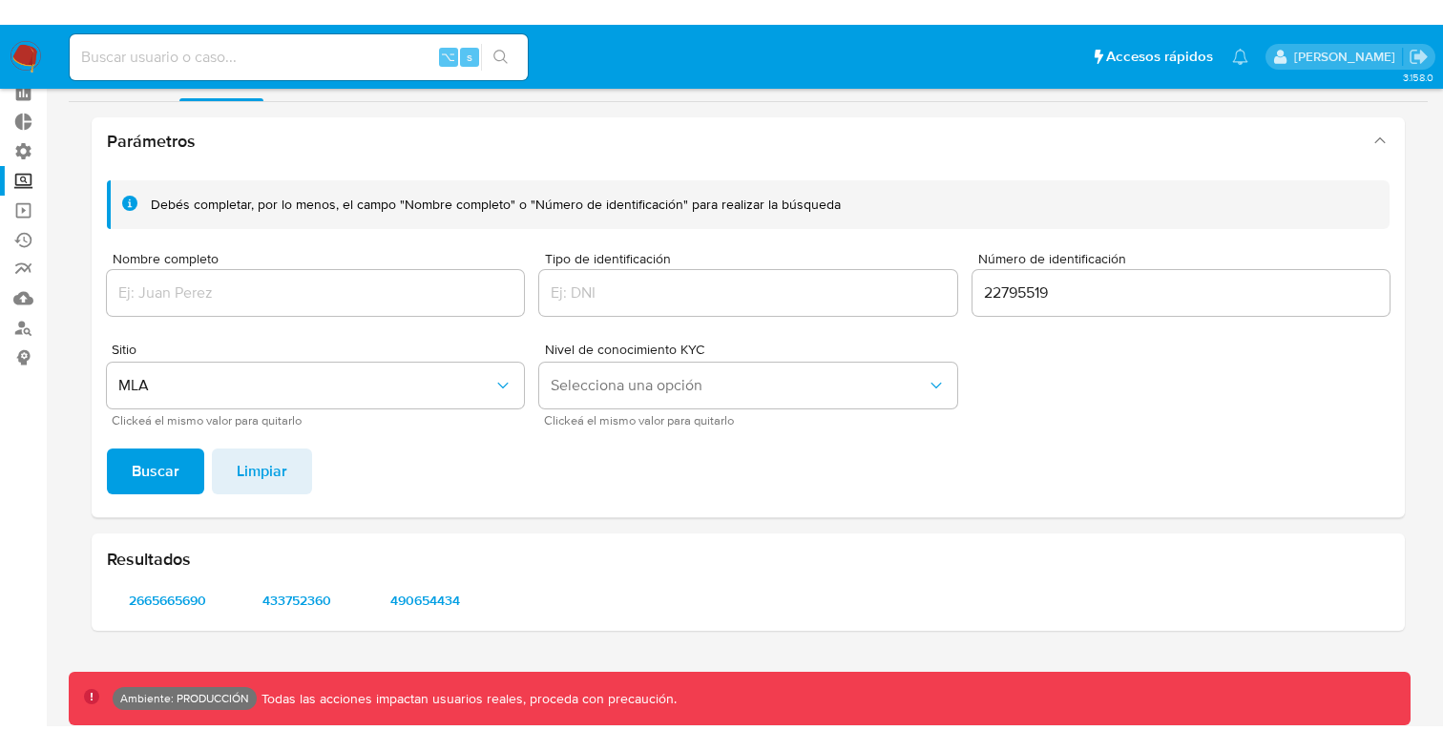
scroll to position [40, 0]
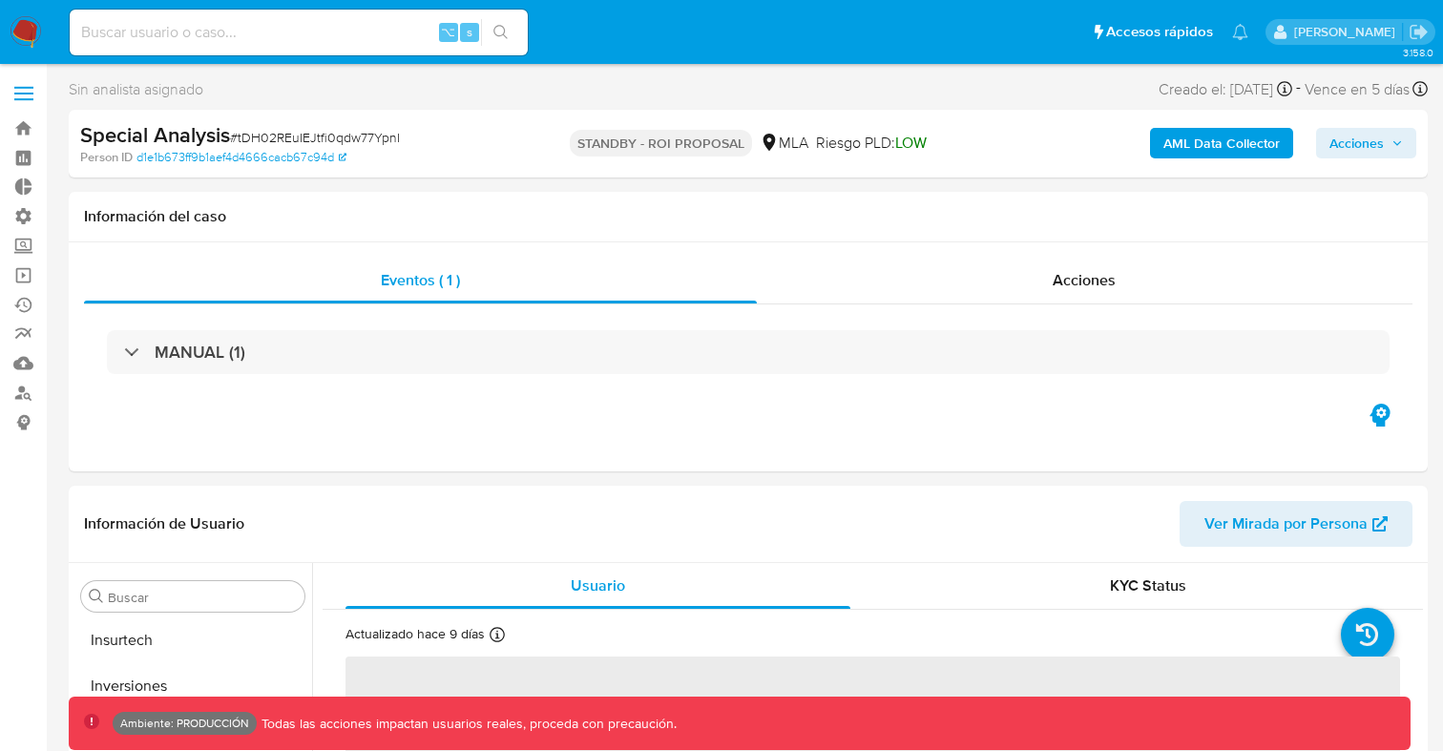
scroll to position [898, 0]
select select "10"
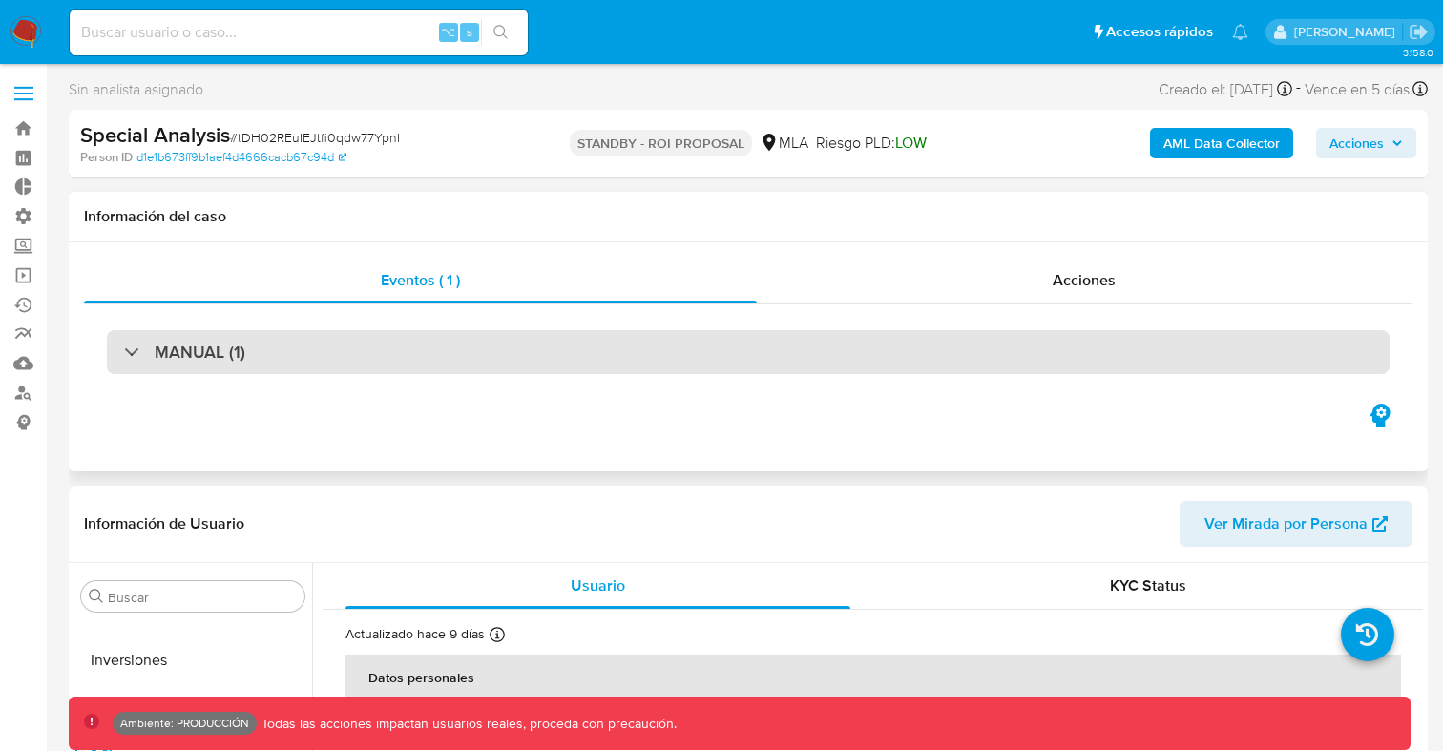
click at [124, 351] on div at bounding box center [124, 351] width 0 height 0
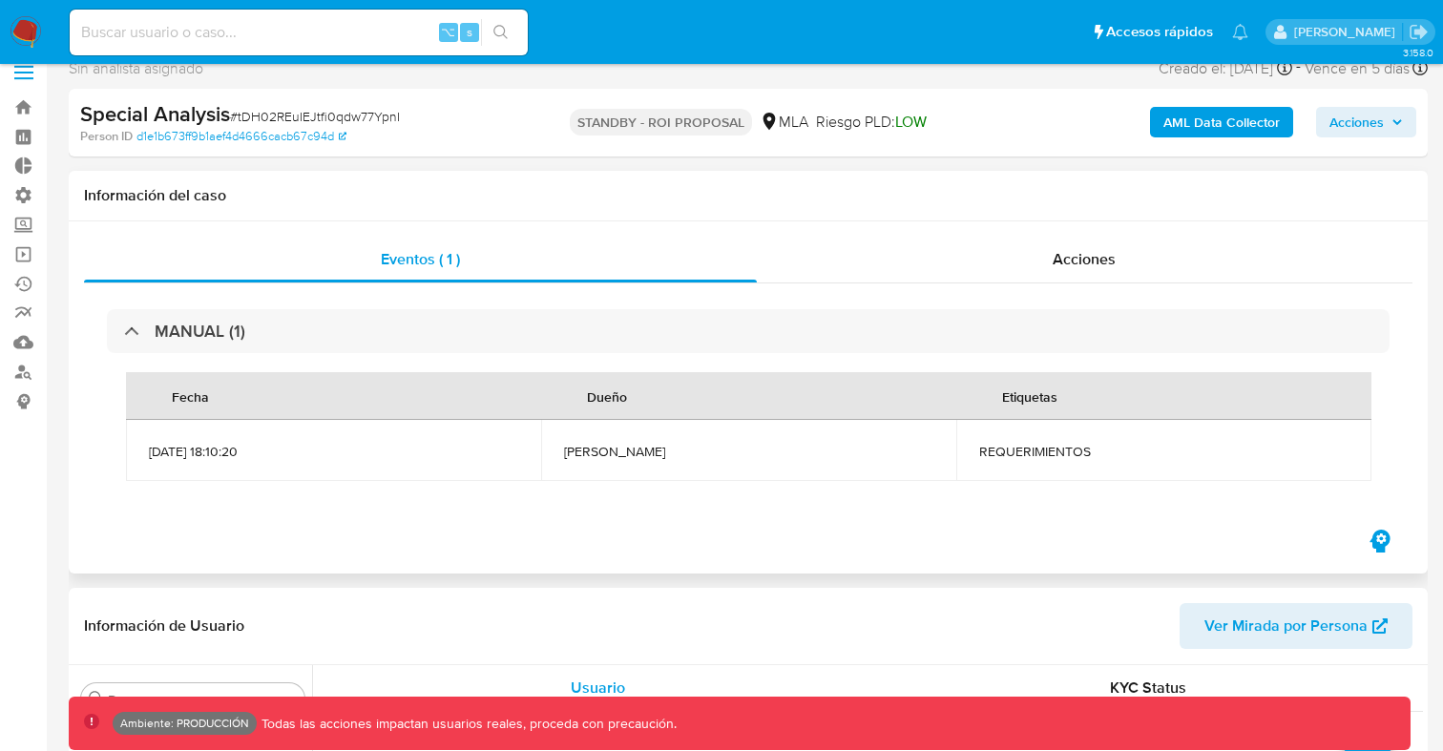
scroll to position [0, 0]
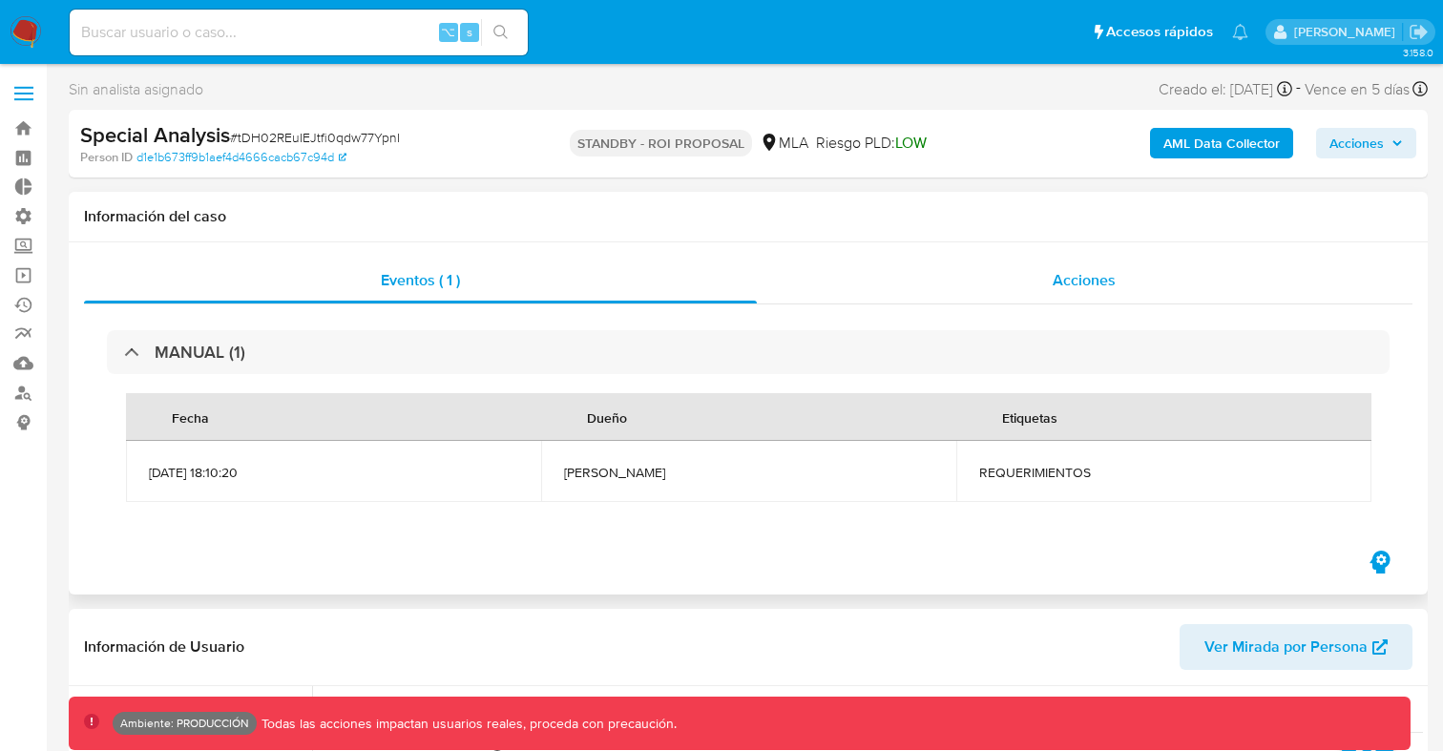
click at [1079, 286] on span "Acciones" at bounding box center [1083, 280] width 63 height 22
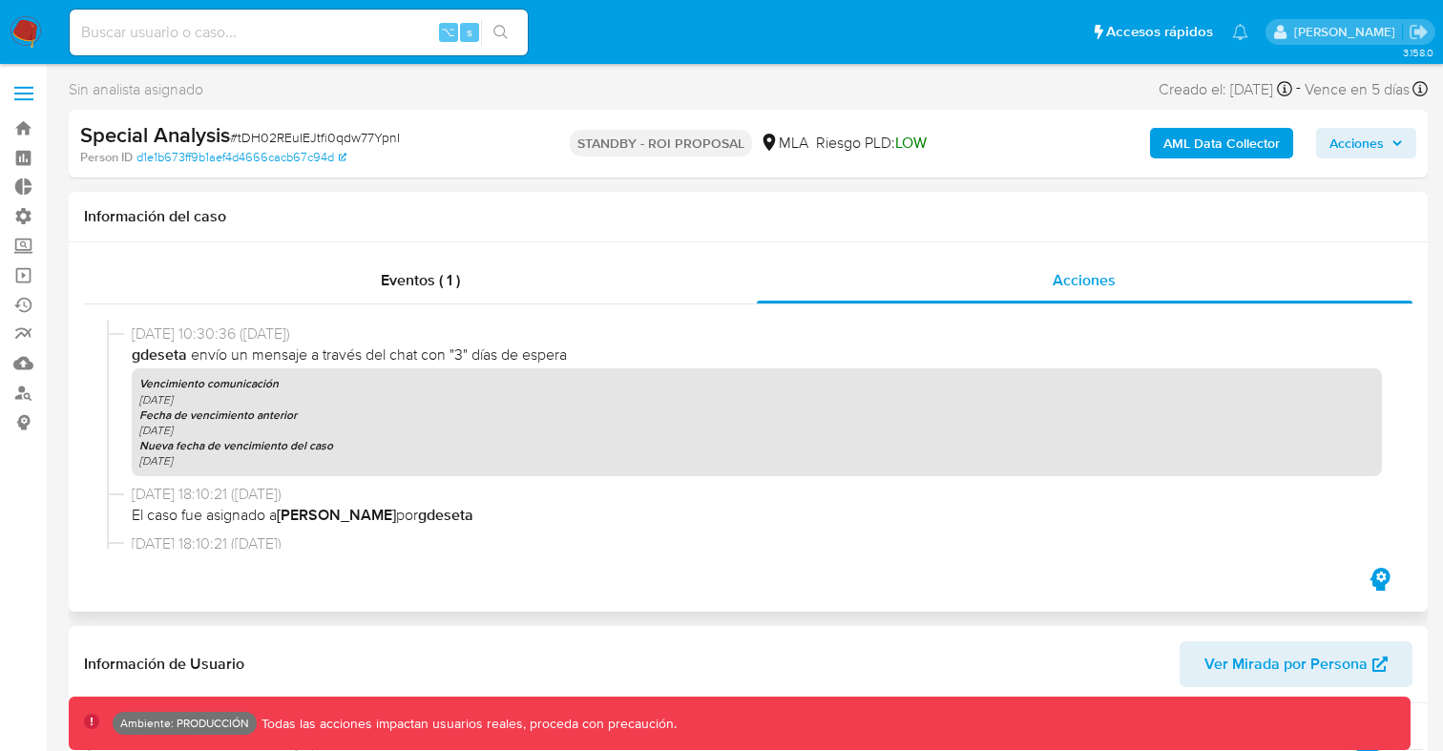
scroll to position [3329, 0]
click at [871, 467] on div "Vencimiento comunicación 21-06-2025 Fecha de vencimiento anterior 15-09-2025 Nu…" at bounding box center [757, 424] width 1250 height 108
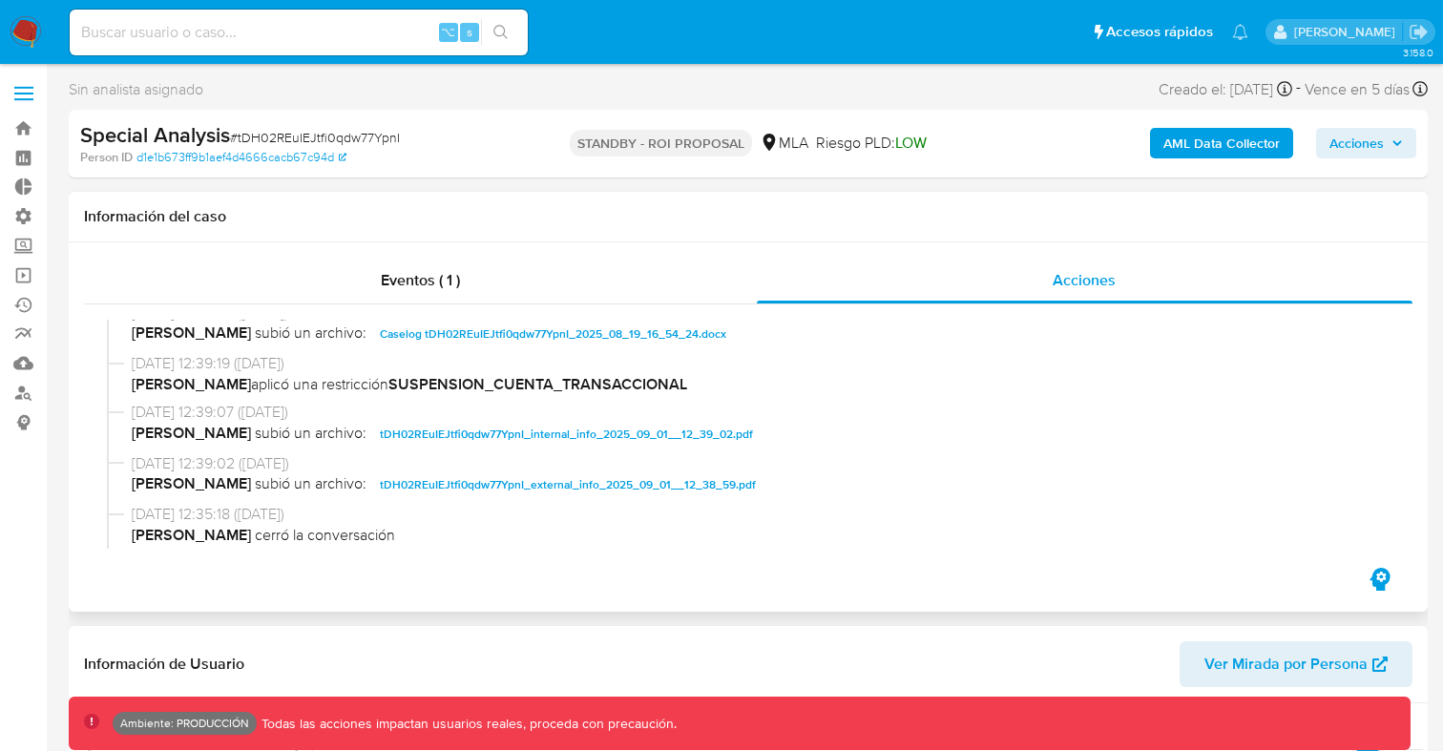
scroll to position [0, 0]
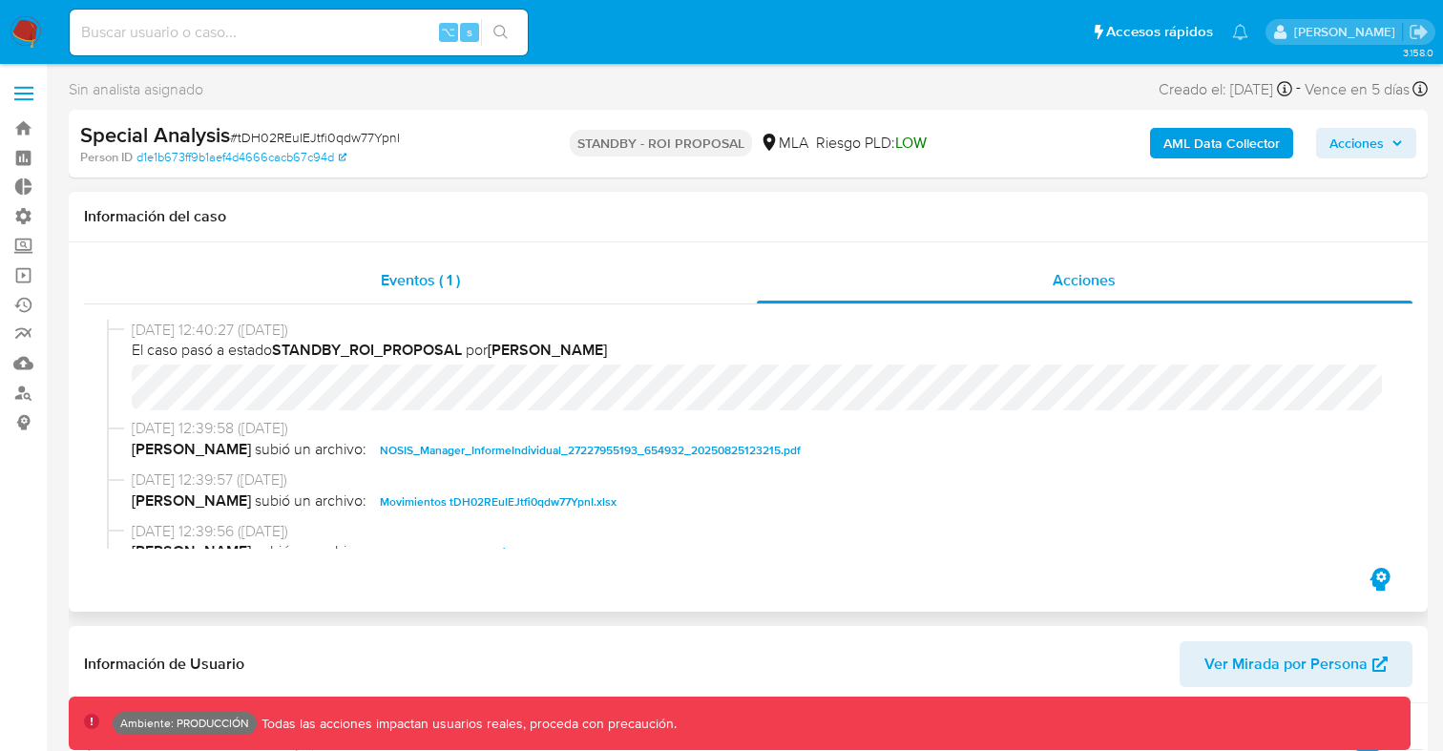
click at [437, 276] on span "Eventos ( 1 )" at bounding box center [420, 280] width 79 height 22
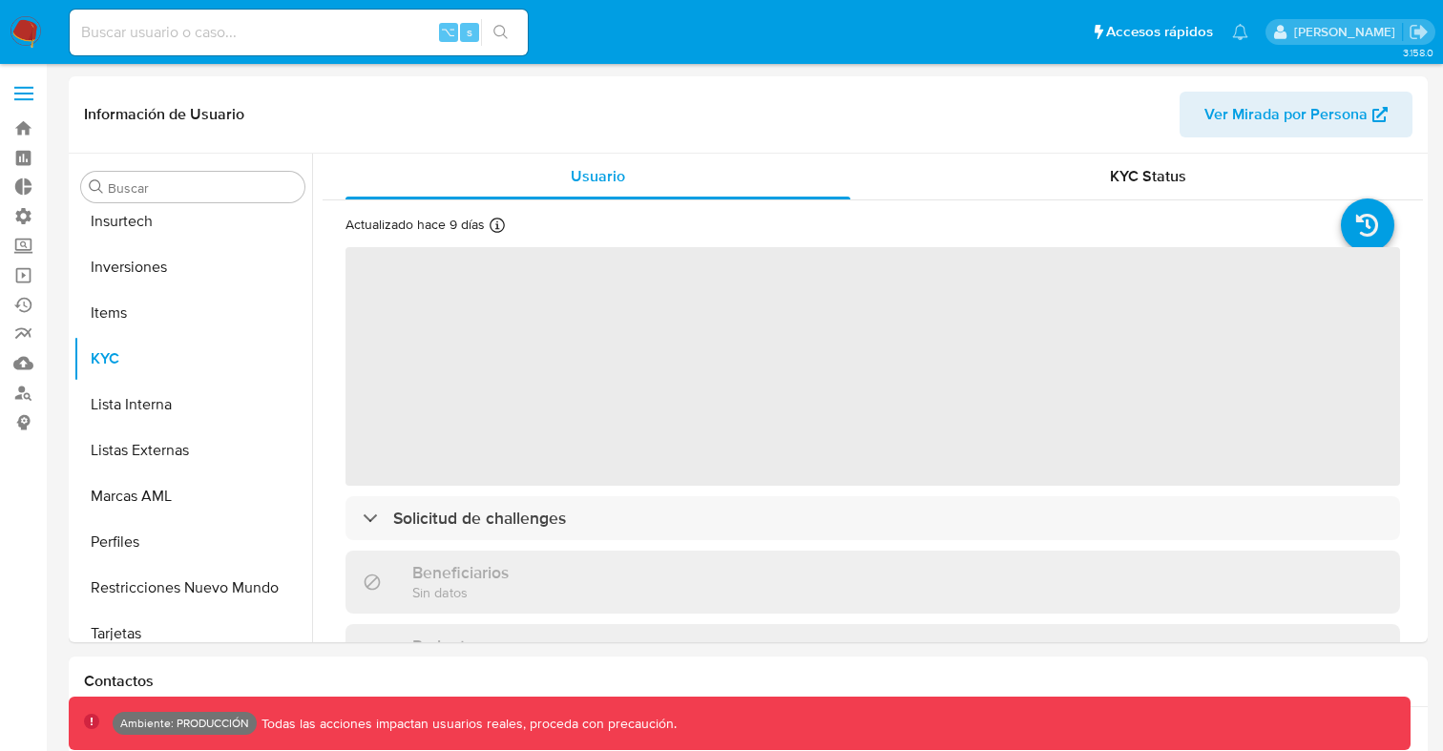
scroll to position [898, 0]
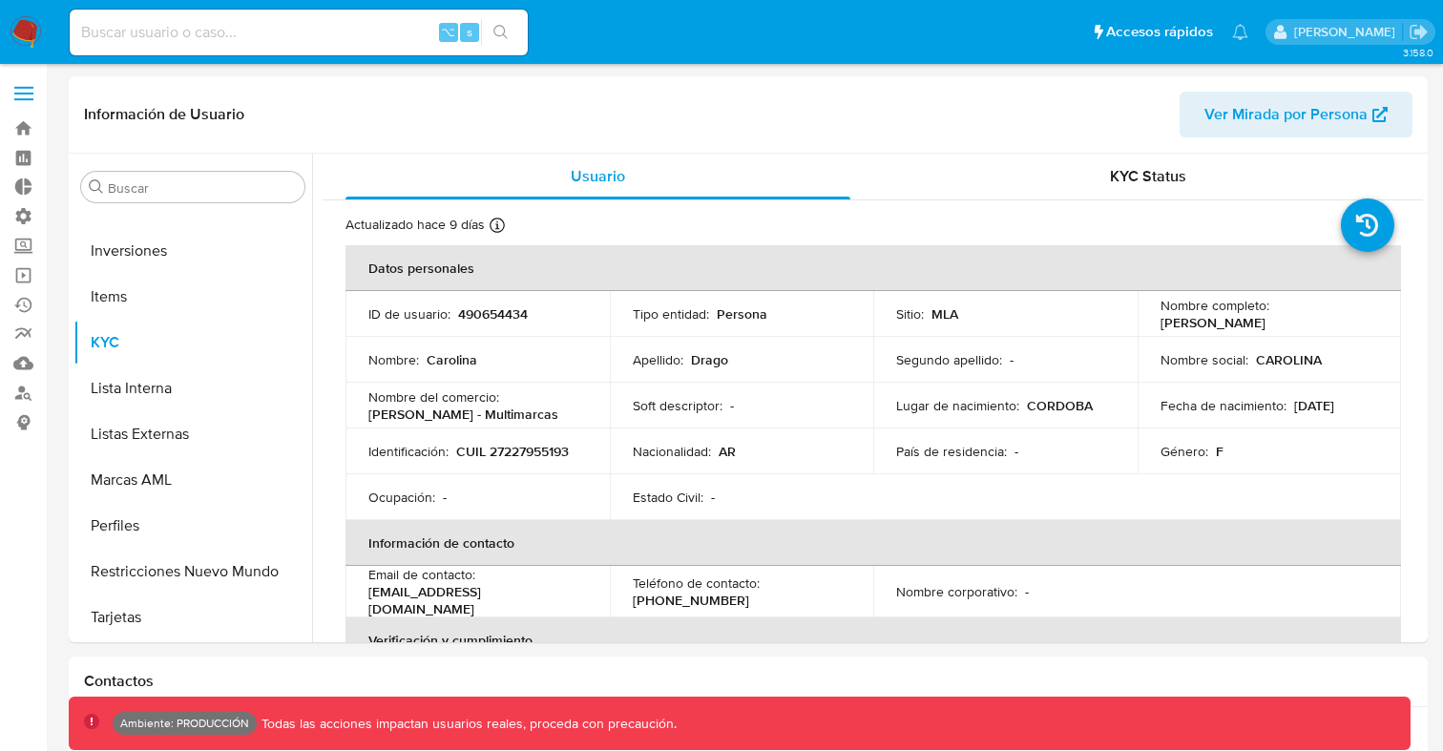
select select "10"
